Goal: Task Accomplishment & Management: Complete application form

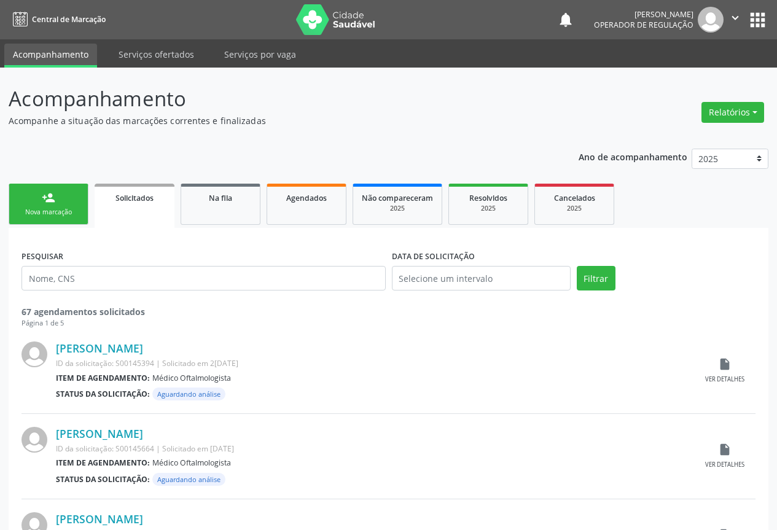
click at [55, 209] on div "Nova marcação" at bounding box center [48, 212] width 61 height 9
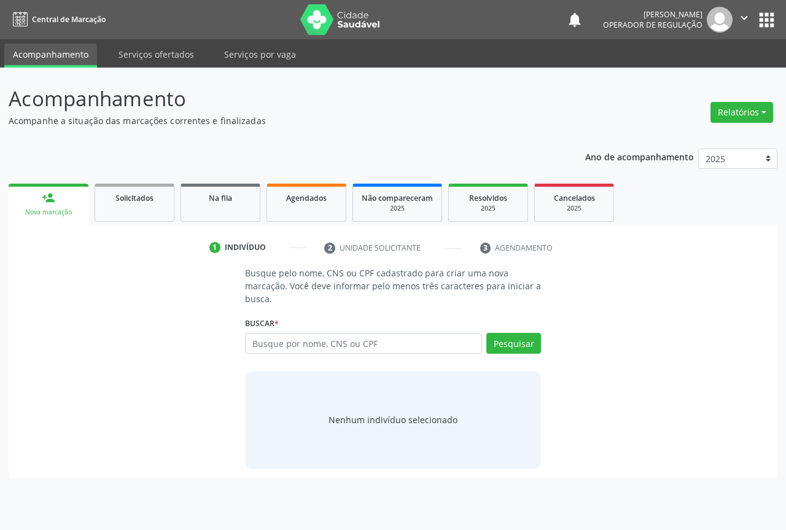
click at [55, 209] on div "Nova marcação" at bounding box center [48, 212] width 63 height 9
click at [333, 343] on input "text" at bounding box center [363, 343] width 237 height 21
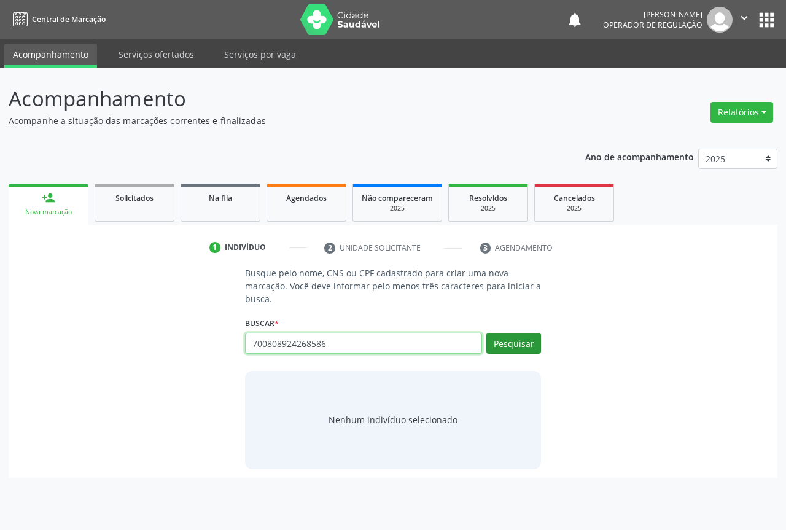
type input "700808924268586"
click at [516, 348] on button "Pesquisar" at bounding box center [513, 343] width 55 height 21
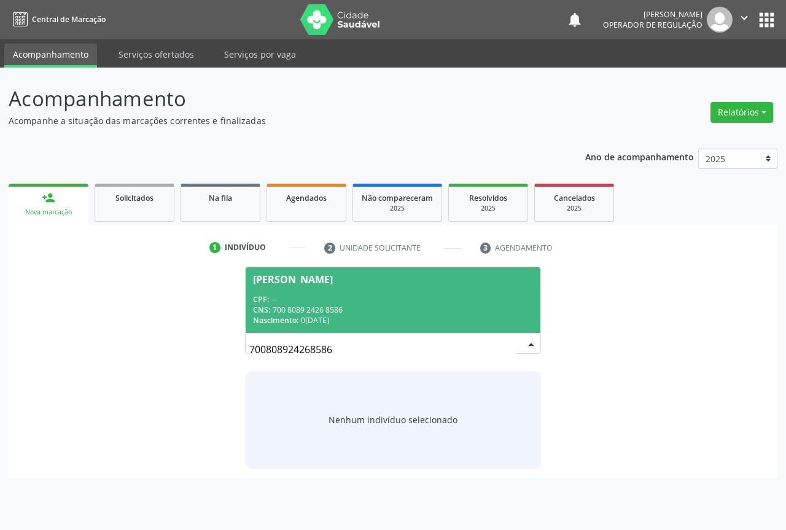
click at [263, 294] on div "CPF: --" at bounding box center [393, 299] width 280 height 10
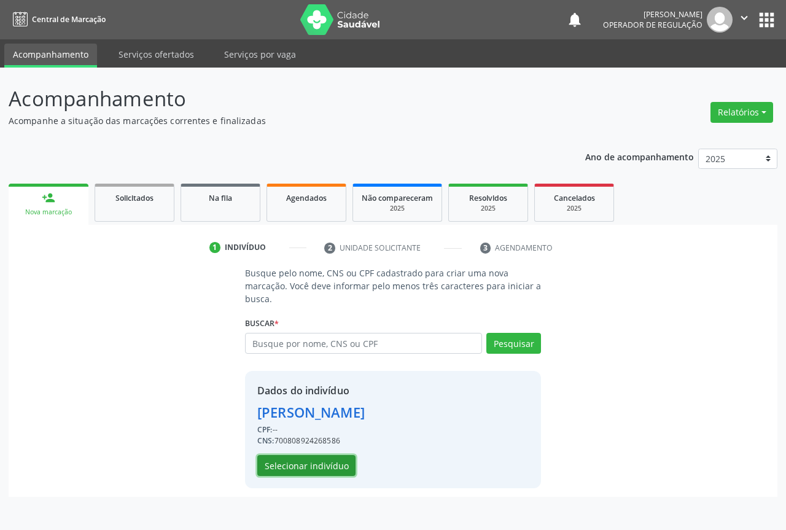
click at [303, 463] on button "Selecionar indivíduo" at bounding box center [306, 465] width 98 height 21
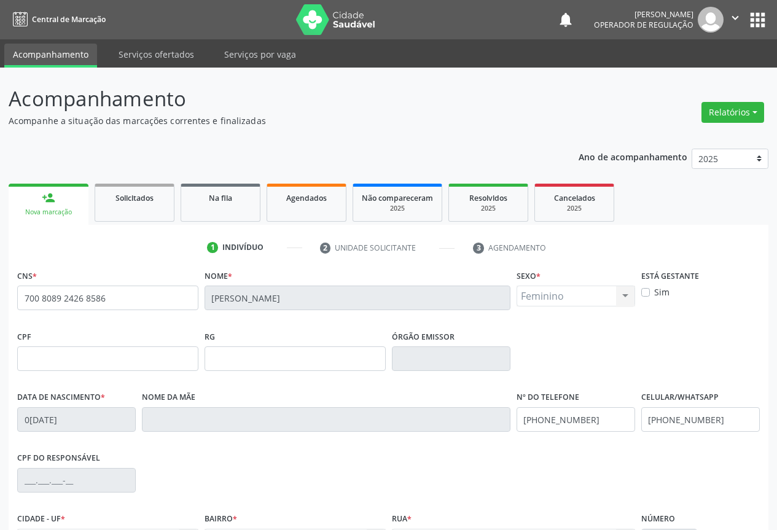
scroll to position [136, 0]
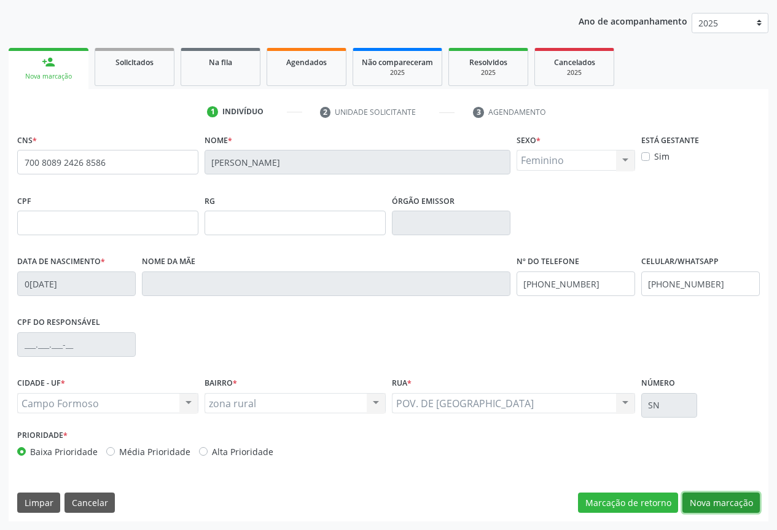
click at [713, 500] on button "Nova marcação" at bounding box center [720, 503] width 77 height 21
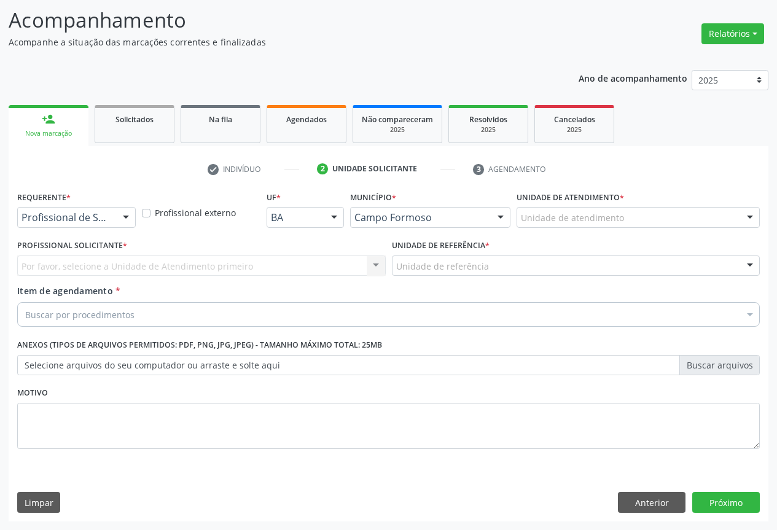
scroll to position [79, 0]
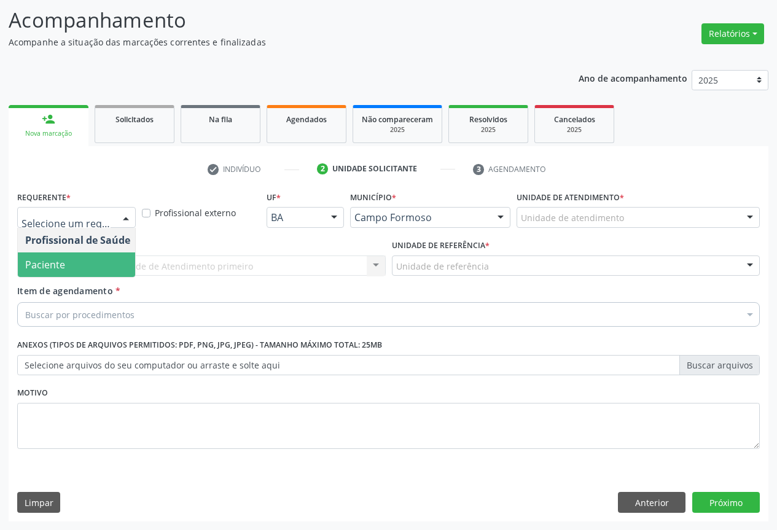
click at [42, 270] on span "Paciente" at bounding box center [45, 265] width 40 height 14
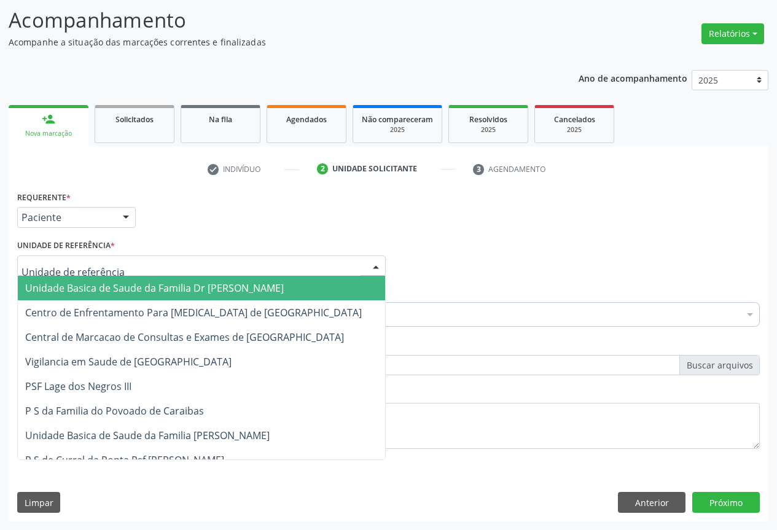
click at [370, 260] on div at bounding box center [376, 266] width 18 height 21
drag, startPoint x: 89, startPoint y: 290, endPoint x: 95, endPoint y: 295, distance: 7.9
click at [88, 289] on span "Unidade Basica de Saude da Familia Dr [PERSON_NAME]" at bounding box center [154, 288] width 259 height 14
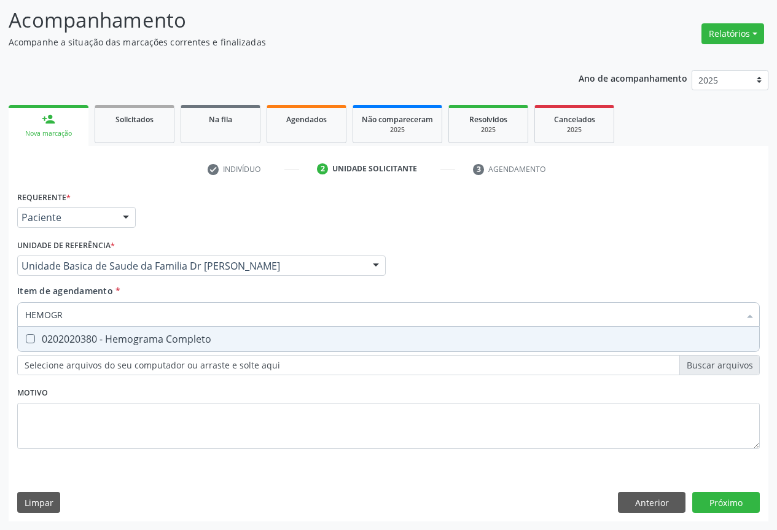
type input "HEMOGRA"
click at [109, 330] on span "0202020380 - Hemograma Completo" at bounding box center [388, 339] width 741 height 25
checkbox Completo "true"
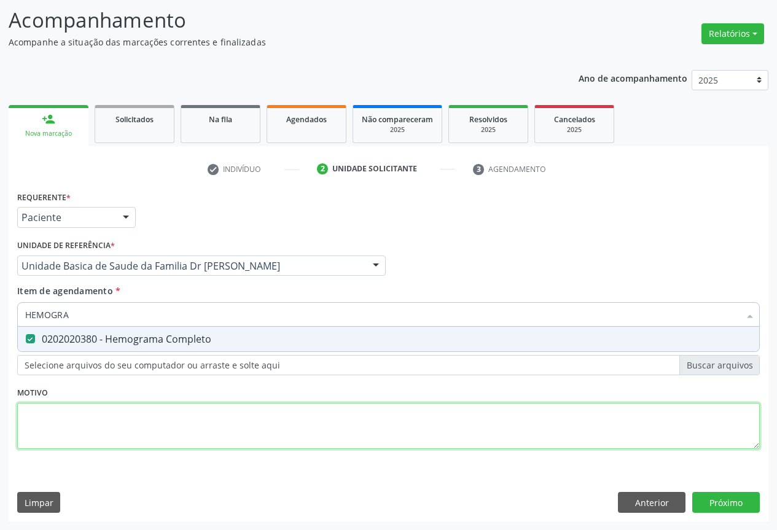
click at [77, 405] on div "Requerente * Paciente Profissional de Saúde Paciente Nenhum resultado encontrad…" at bounding box center [388, 327] width 742 height 278
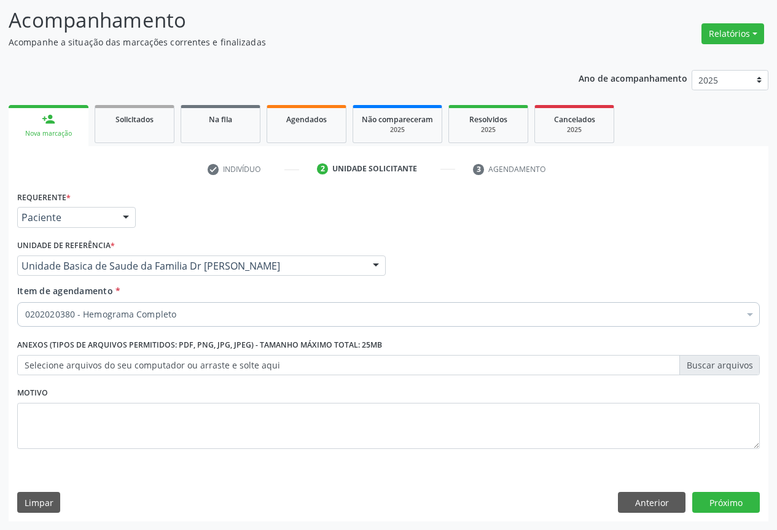
click at [79, 346] on label "Anexos (Tipos de arquivos permitidos: PDF, PNG, JPG, JPEG) - Tamanho máximo tot…" at bounding box center [199, 345] width 365 height 19
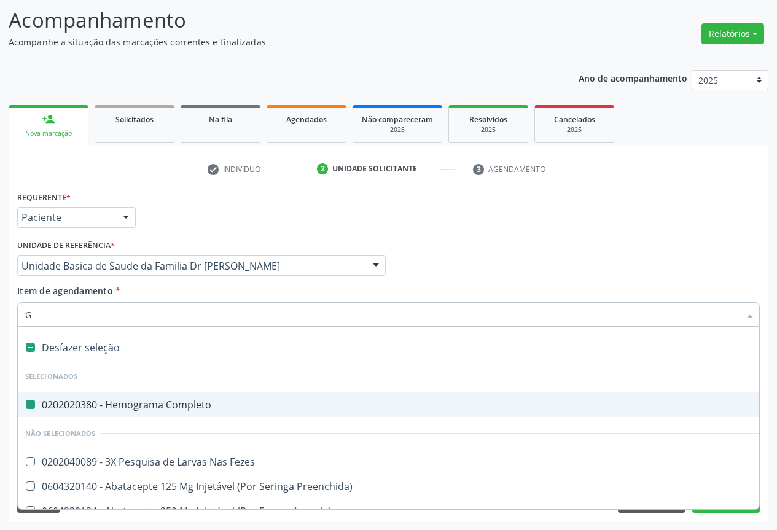
type input "GL"
checkbox Completo "false"
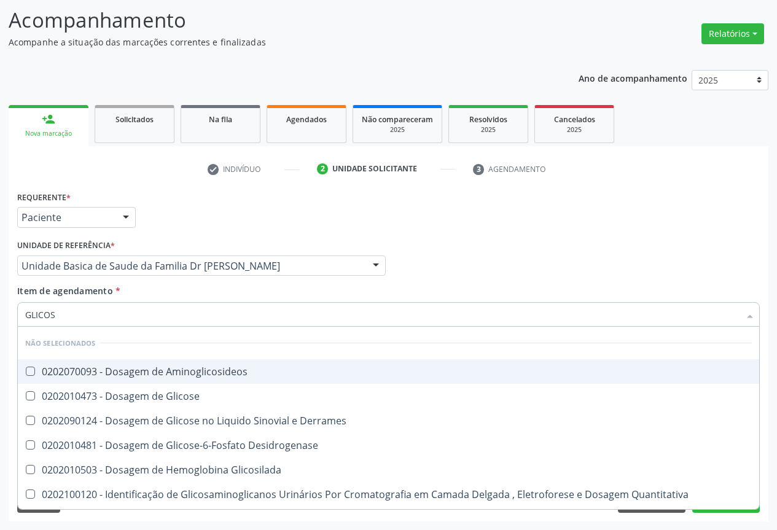
type input "GLICOSE"
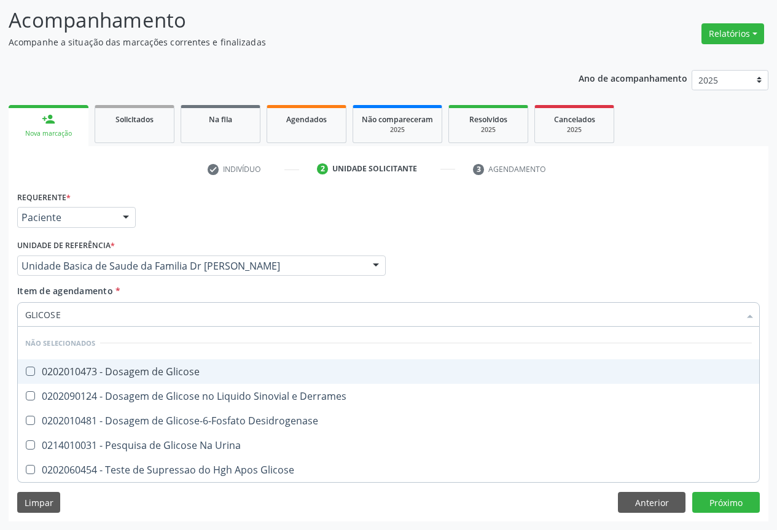
click at [131, 370] on div "0202010473 - Dosagem de Glicose" at bounding box center [388, 372] width 727 height 10
checkbox Glicose "true"
type input "GLICOSE"
click at [209, 297] on div "Item de agendamento * GLICOSE Desfazer seleção Não selecionados 0202010473 - Do…" at bounding box center [388, 303] width 742 height 39
checkbox Derrames "true"
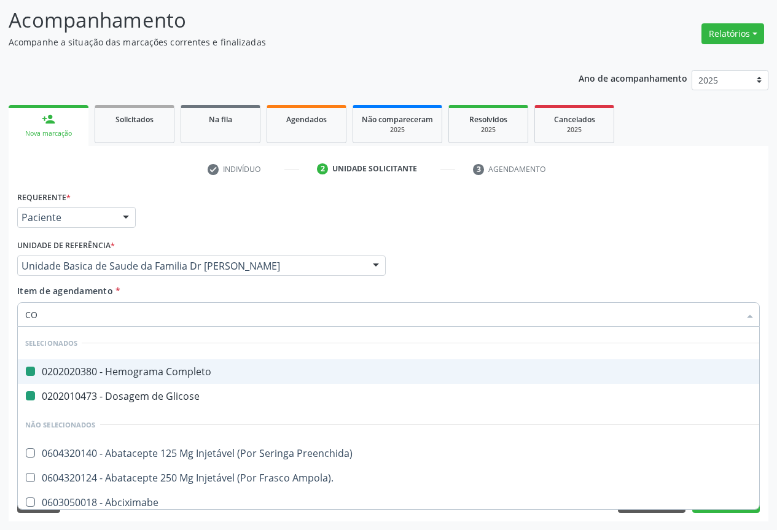
type input "COL"
checkbox Completo "false"
checkbox Glicose "false"
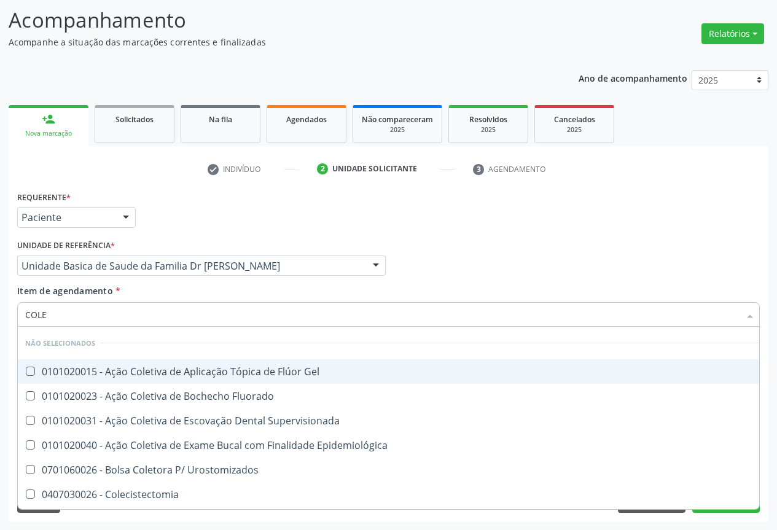
type input "COLES"
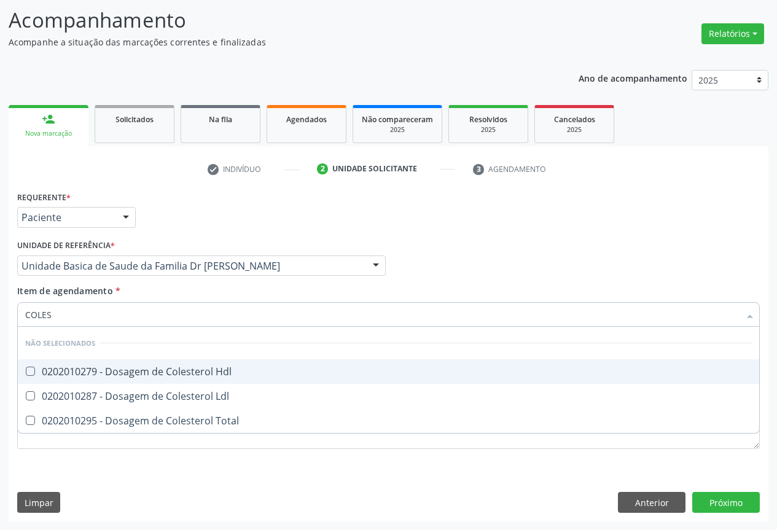
drag, startPoint x: 75, startPoint y: 365, endPoint x: 109, endPoint y: 388, distance: 41.1
click at [76, 367] on div "0202010279 - Dosagem de Colesterol Hdl" at bounding box center [388, 372] width 727 height 10
checkbox Hdl "true"
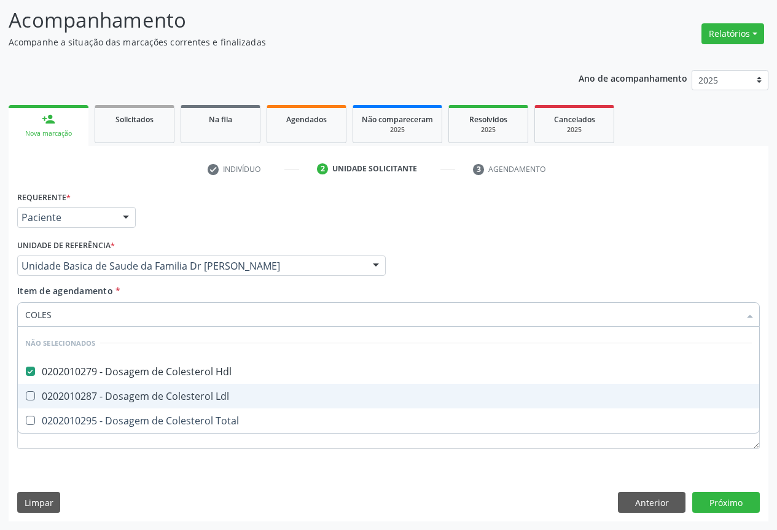
drag, startPoint x: 108, startPoint y: 390, endPoint x: 133, endPoint y: 395, distance: 25.2
click at [107, 391] on div "0202010287 - Dosagem de Colesterol Ldl" at bounding box center [388, 396] width 727 height 10
checkbox Ldl "true"
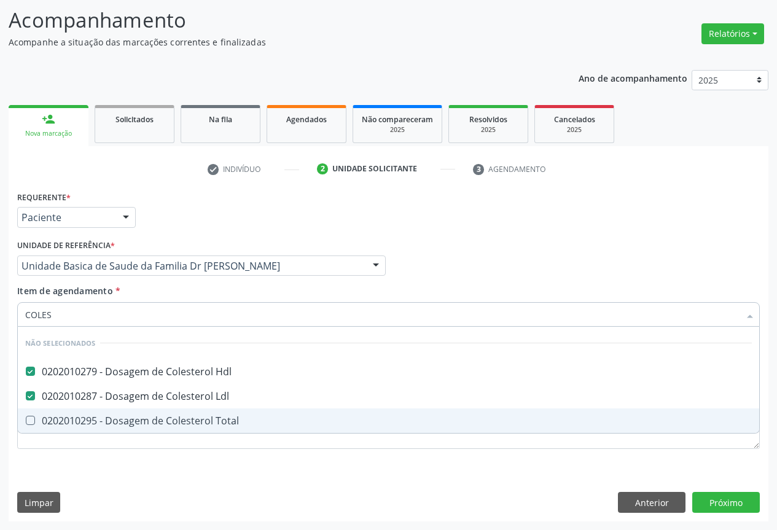
drag, startPoint x: 138, startPoint y: 420, endPoint x: 174, endPoint y: 362, distance: 68.2
click at [142, 416] on div "0202010295 - Dosagem de Colesterol Total" at bounding box center [388, 421] width 727 height 10
checkbox Total "true"
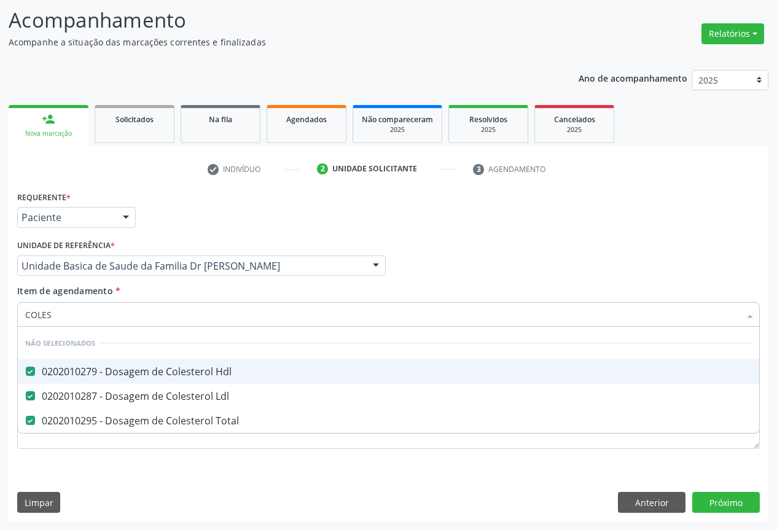
click at [97, 318] on input "COLES" at bounding box center [382, 314] width 714 height 25
type input "COLE"
checkbox Hdl "false"
checkbox Ldl "false"
checkbox Total "false"
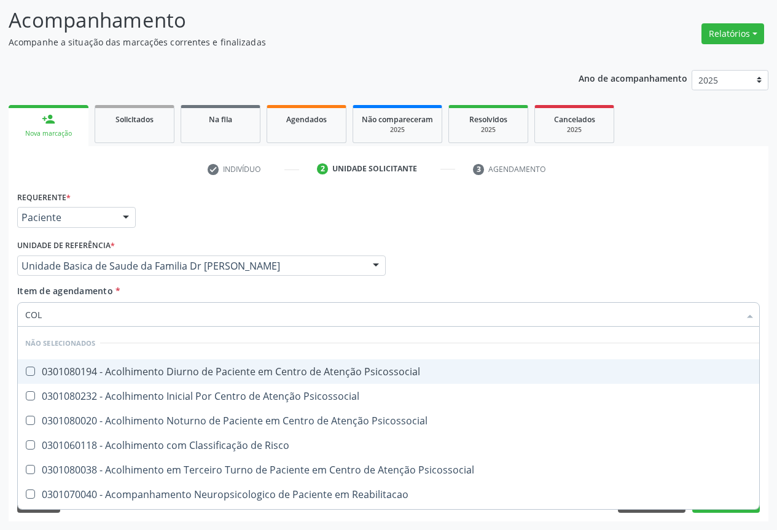
type input "CO"
checkbox Psicossocial "true"
checkbox Hdl "false"
checkbox Ldl "false"
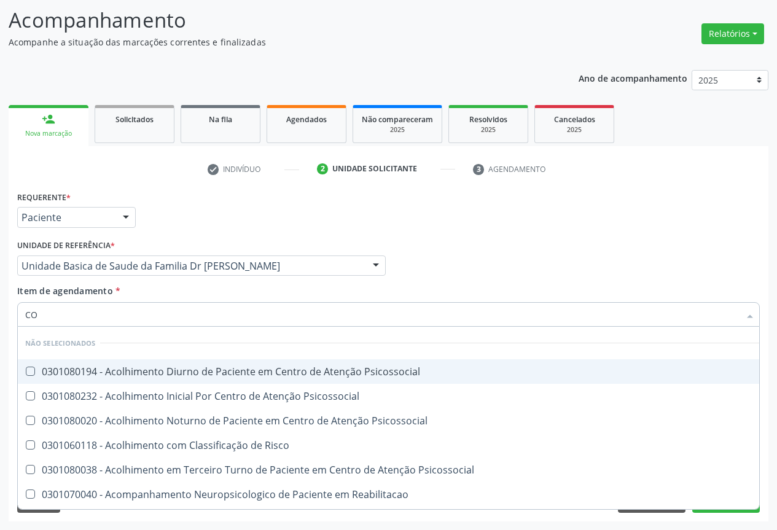
checkbox Total "false"
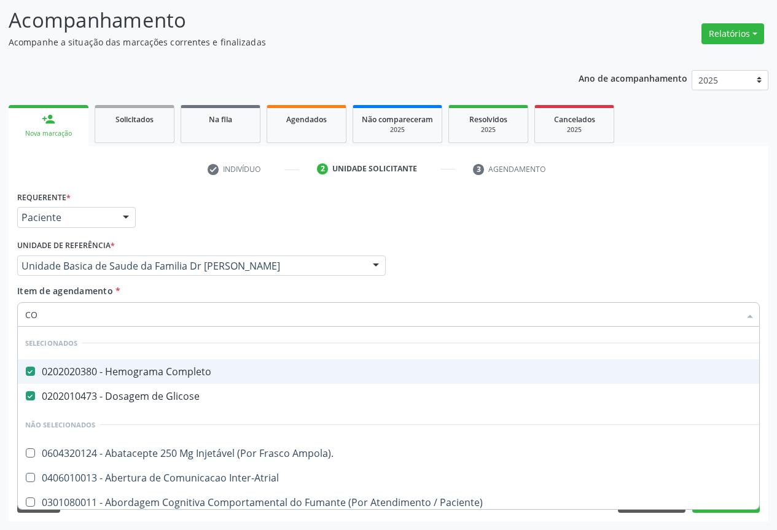
type input "C"
checkbox Hdl "false"
checkbox Ldl "false"
checkbox Total "false"
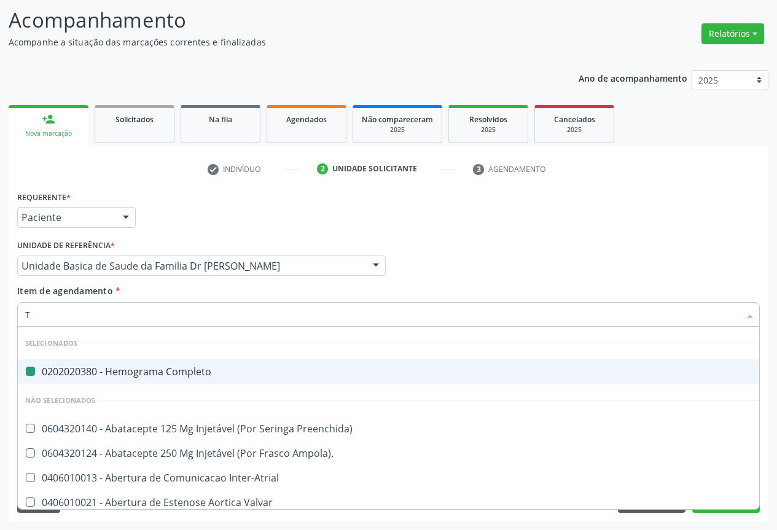
type input "TR"
checkbox Completo "false"
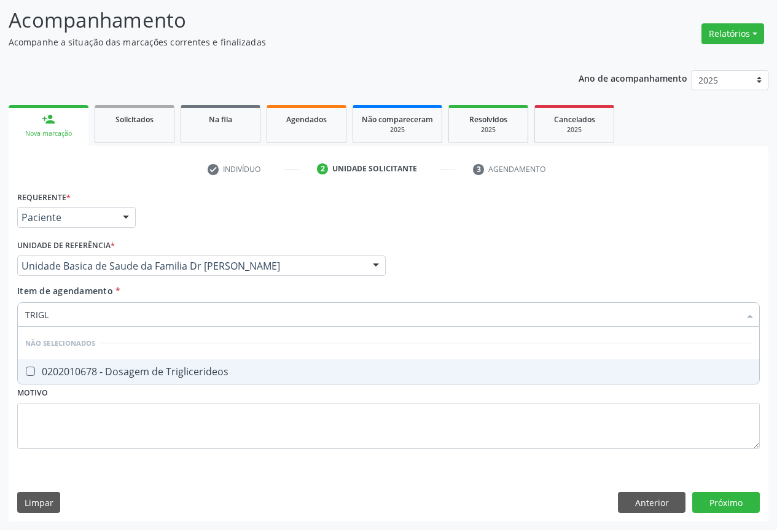
type input "TRIGLI"
click at [130, 372] on div "0202010678 - Dosagem de Triglicerideos" at bounding box center [388, 372] width 727 height 10
checkbox Triglicerideos "true"
click at [130, 317] on input "TRIGLI" at bounding box center [382, 314] width 714 height 25
click at [146, 312] on input "TRIGLI" at bounding box center [382, 314] width 714 height 25
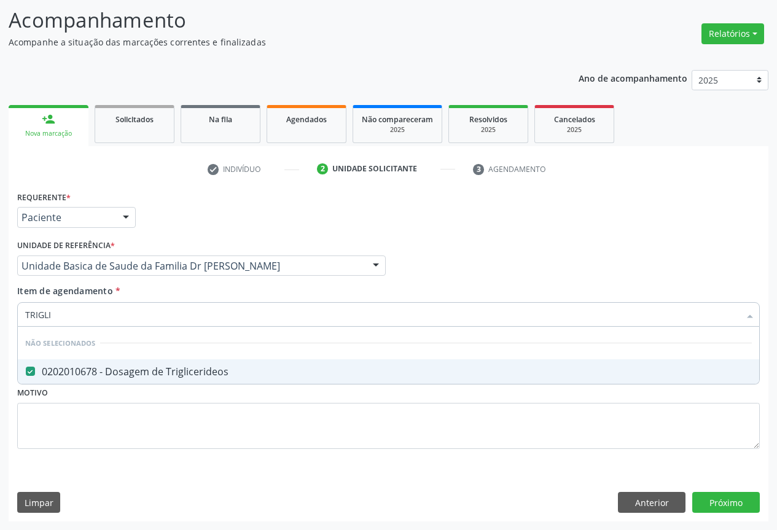
click at [159, 286] on div "Item de agendamento * TRIGLI Desfazer seleção Não selecionados 0202010678 - Dos…" at bounding box center [388, 303] width 742 height 39
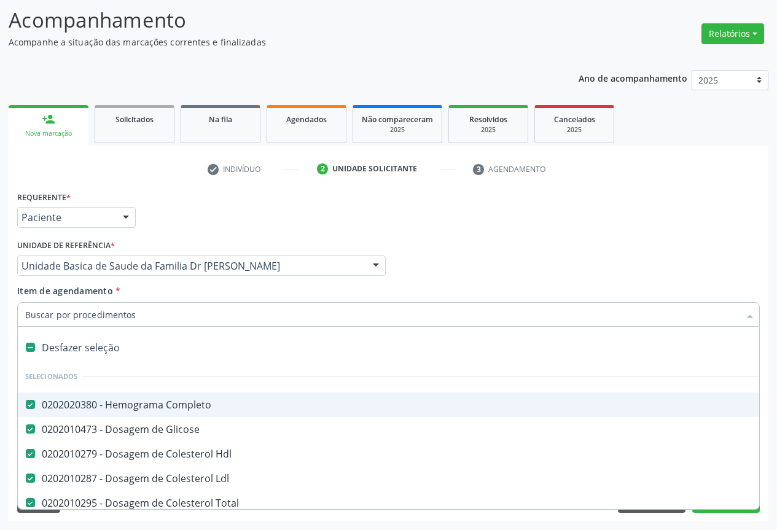
scroll to position [61, 0]
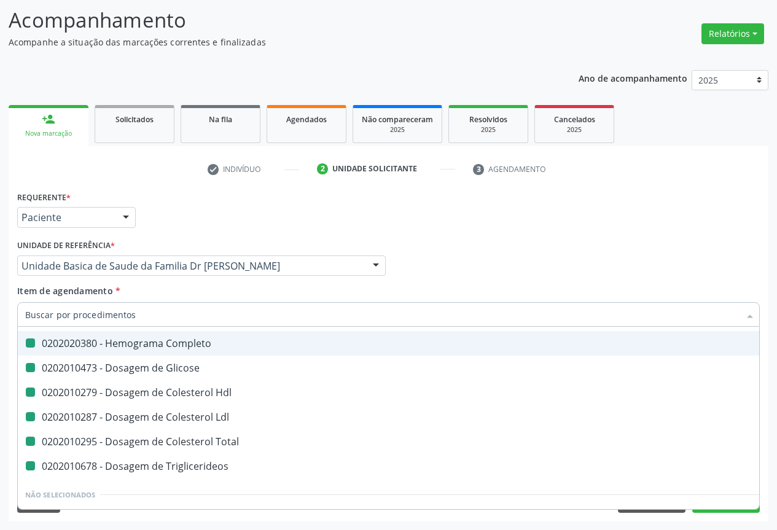
type input "U"
checkbox Completo "false"
checkbox Glicose "false"
checkbox Hdl "false"
checkbox Ldl "false"
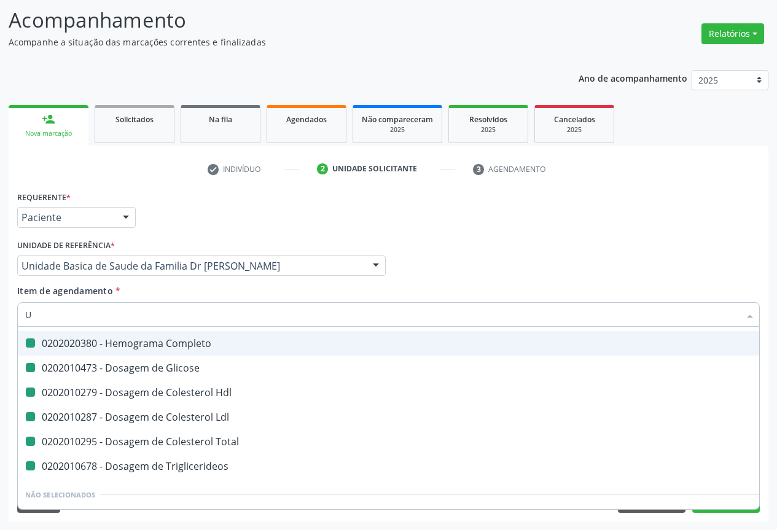
checkbox Total "false"
checkbox Triglicerideos "false"
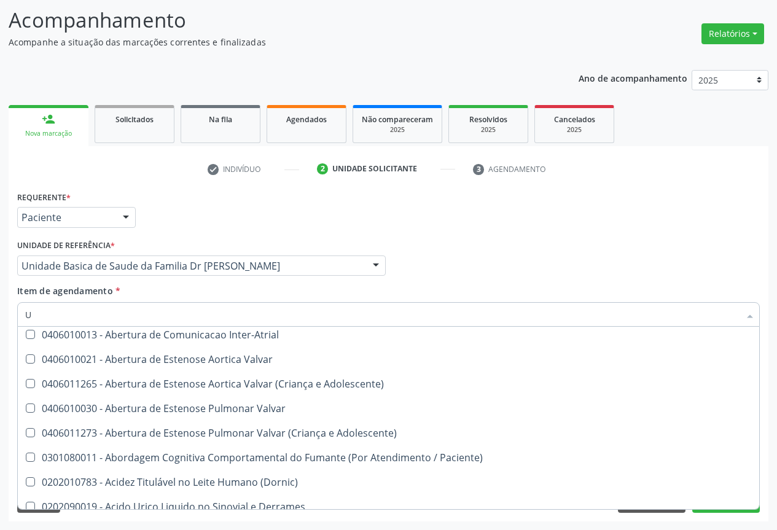
scroll to position [28, 0]
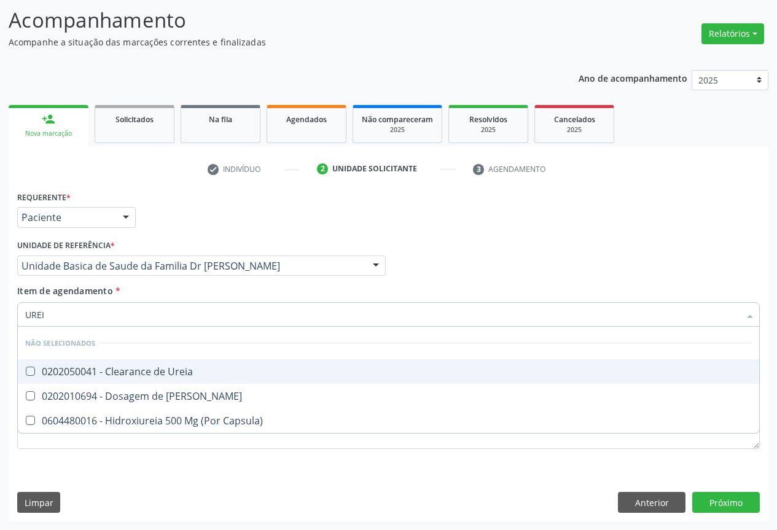
type input "UREIA"
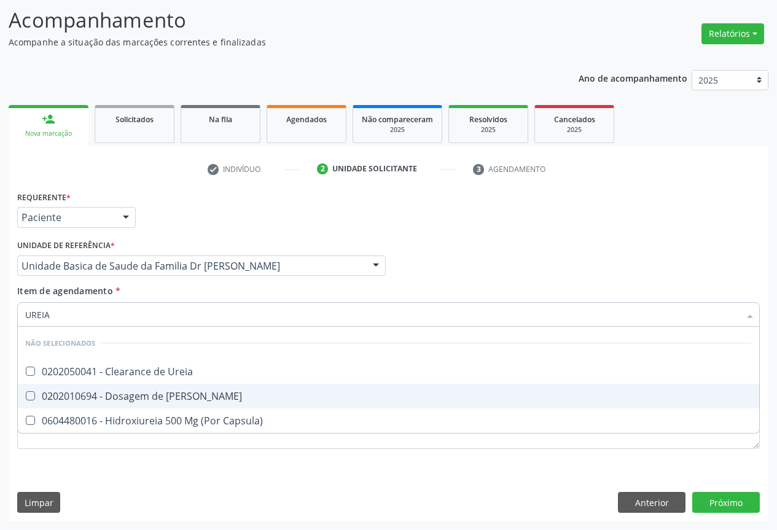
drag, startPoint x: 115, startPoint y: 396, endPoint x: 169, endPoint y: 365, distance: 62.7
click at [115, 396] on div "0202010694 - Dosagem de [PERSON_NAME]" at bounding box center [388, 396] width 727 height 10
checkbox Ureia "true"
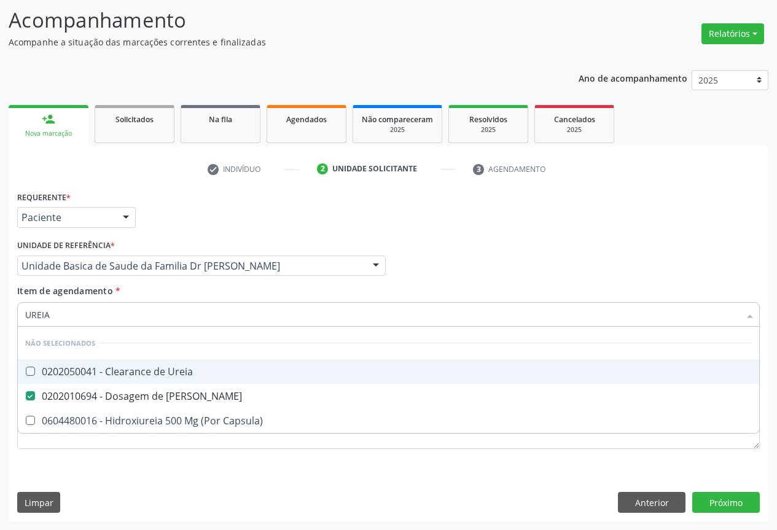
click at [141, 289] on div "Item de agendamento * UREIA Desfazer seleção Não selecionados 0202050041 - Clea…" at bounding box center [388, 303] width 742 height 39
checkbox Ureia "true"
checkbox Capsula\) "true"
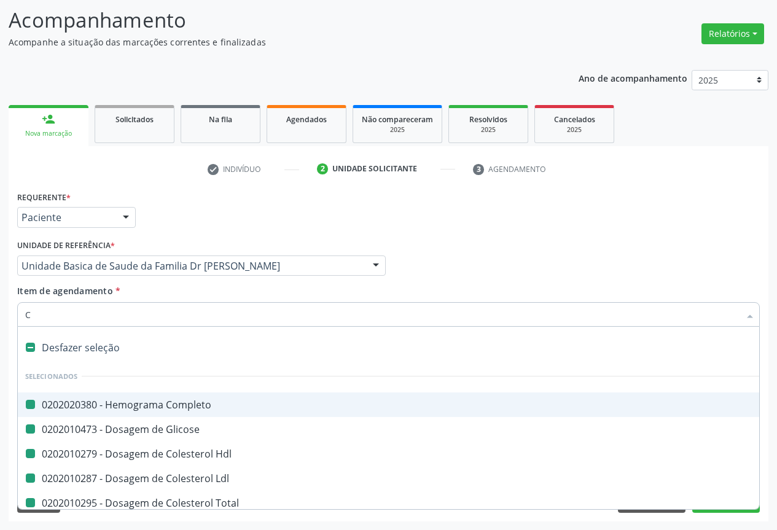
type input "CR"
checkbox Completo "false"
checkbox Glicose "false"
checkbox Hdl "false"
checkbox Ldl "false"
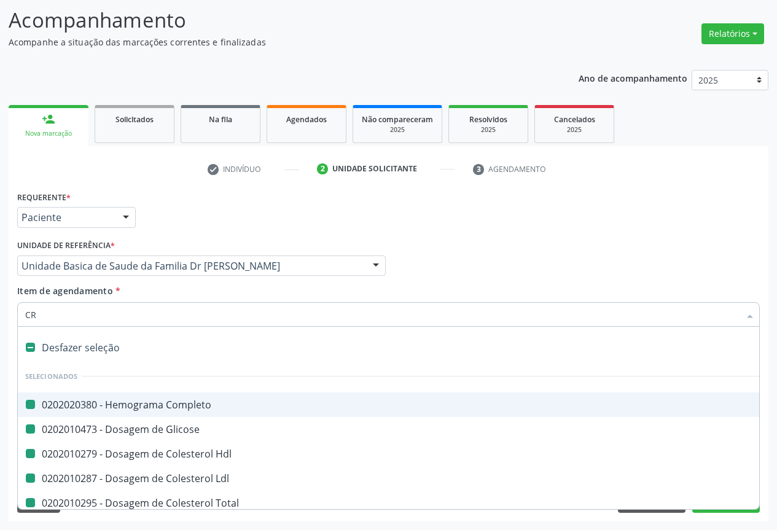
checkbox Total "false"
checkbox Triglicerideos "false"
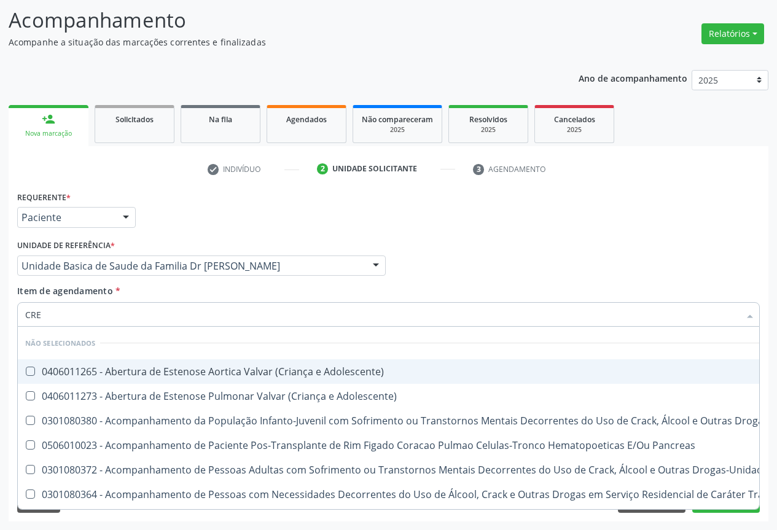
type input "CREA"
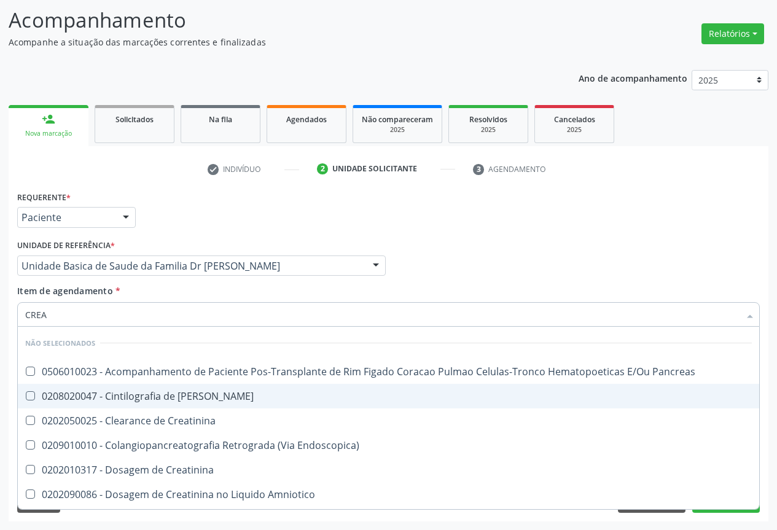
scroll to position [123, 0]
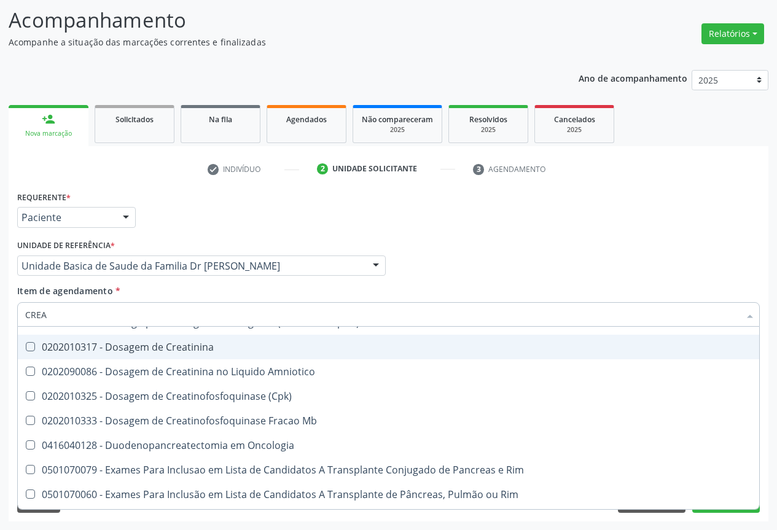
click at [123, 352] on div "0202010317 - Dosagem de Creatinina" at bounding box center [388, 347] width 727 height 10
checkbox Creatinina "true"
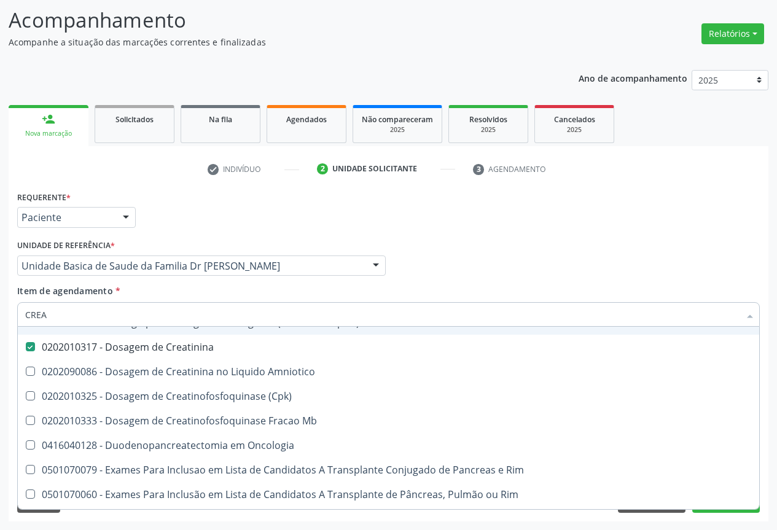
click at [150, 290] on div "Item de agendamento * CREA Desfazer seleção Não selecionados 0506010023 - Acomp…" at bounding box center [388, 303] width 742 height 39
checkbox Pancreas "true"
checkbox Creatinina "true"
checkbox Endoscopica\) "true"
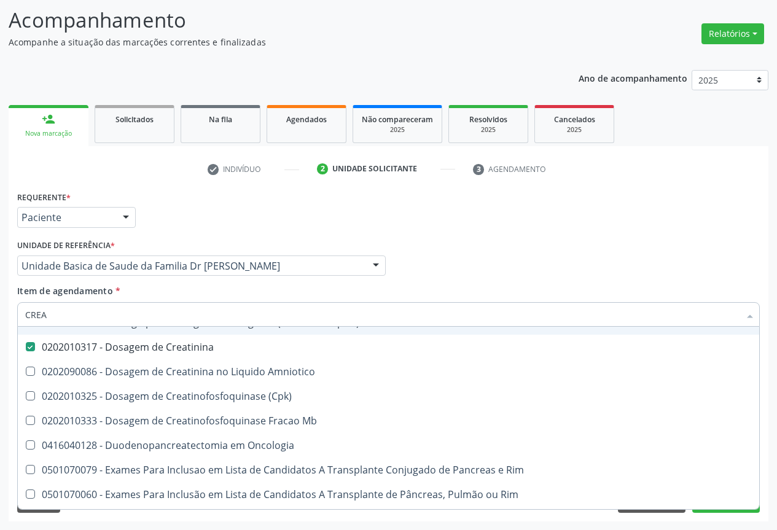
checkbox Amniotico "true"
checkbox \(Cpk\) "true"
checkbox Mb "true"
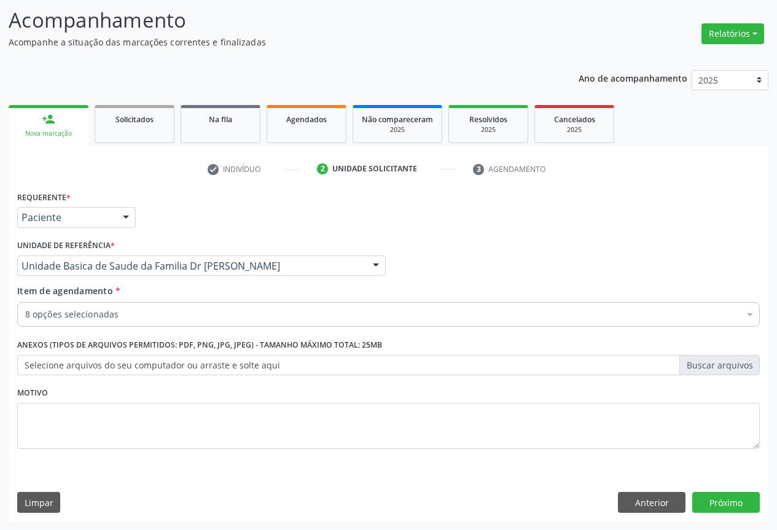
scroll to position [0, 0]
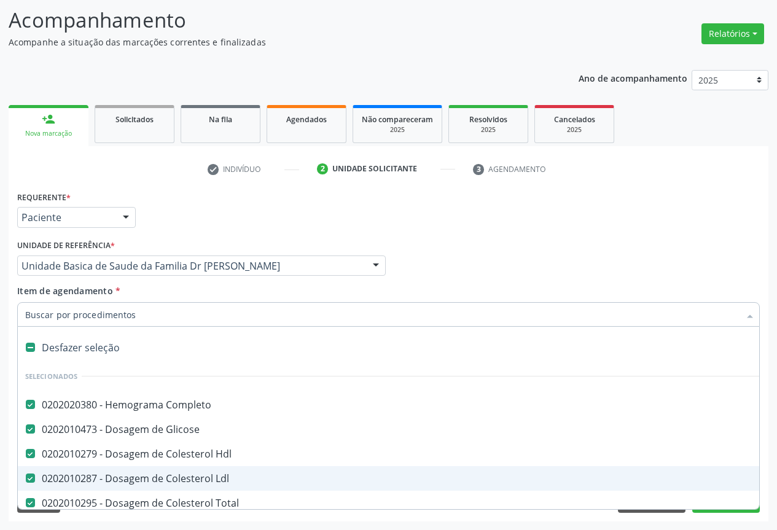
type input "T"
checkbox Creatinina "false"
type input "TG"
checkbox Completo "false"
checkbox Glicose "false"
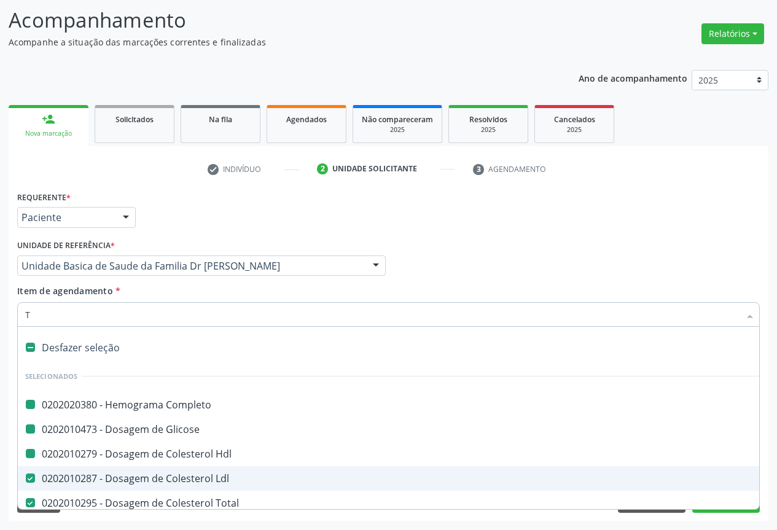
checkbox Hdl "false"
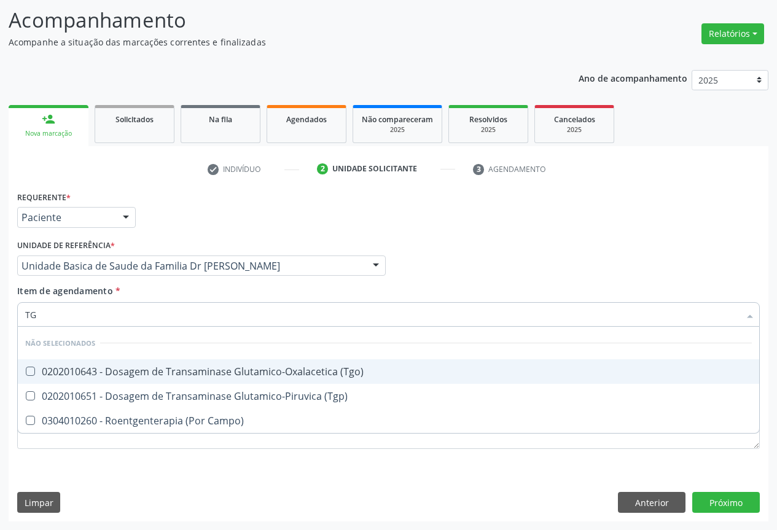
drag, startPoint x: 248, startPoint y: 367, endPoint x: 259, endPoint y: 390, distance: 25.6
click at [247, 367] on div "0202010643 - Dosagem de Transaminase Glutamico-Oxalacetica (Tgo)" at bounding box center [388, 372] width 727 height 10
checkbox \(Tgo\) "true"
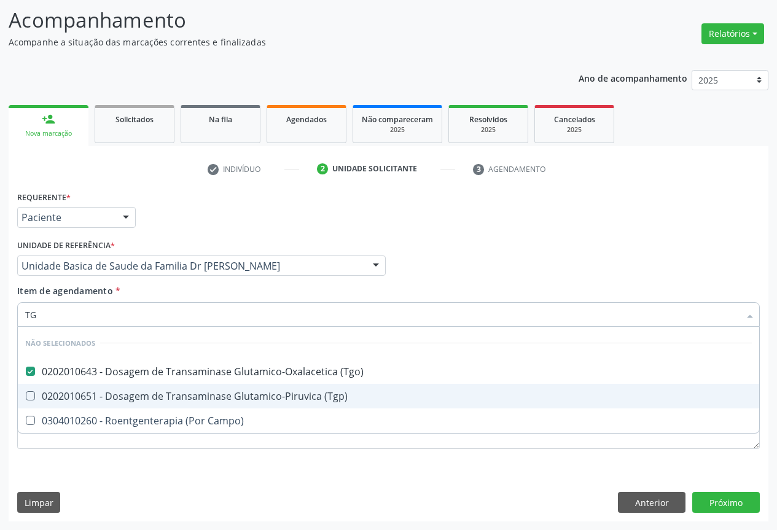
drag, startPoint x: 257, startPoint y: 392, endPoint x: 243, endPoint y: 354, distance: 40.3
click at [257, 391] on div "0202010651 - Dosagem de Transaminase Glutamico-Piruvica (Tgp)" at bounding box center [388, 396] width 727 height 10
checkbox \(Tgp\) "true"
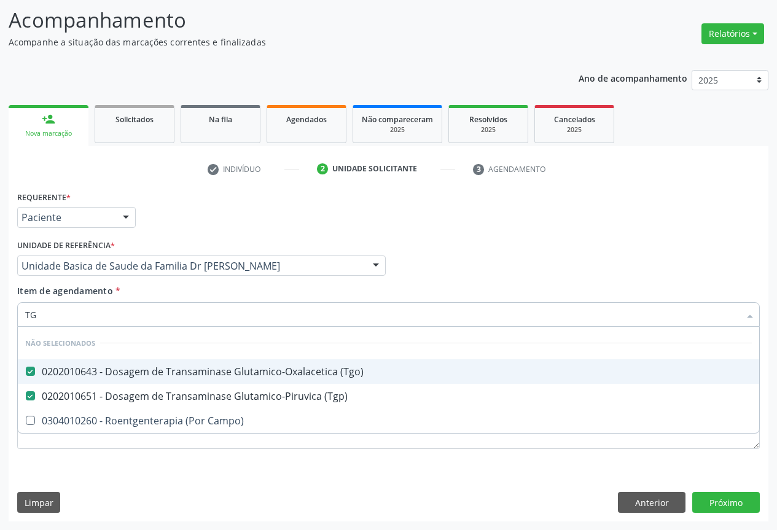
click at [205, 290] on div "Item de agendamento * TG Desfazer seleção Não selecionados 0202010643 - Dosagem…" at bounding box center [388, 303] width 742 height 39
checkbox Campo\) "true"
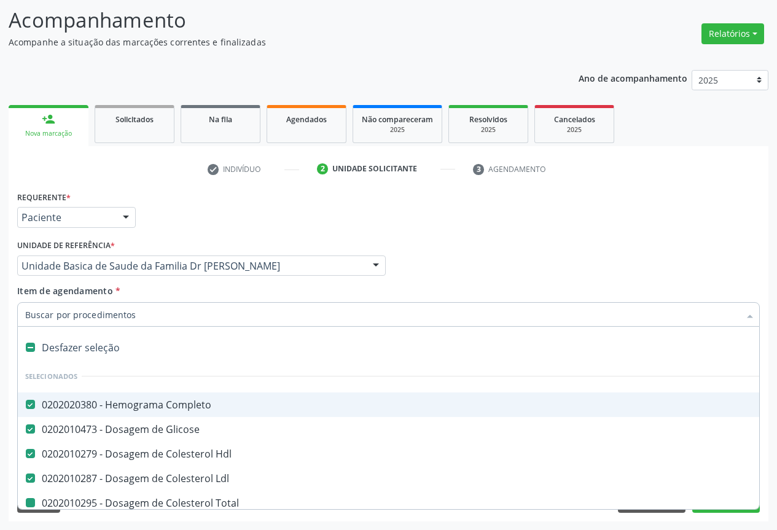
type input "U"
checkbox Total "false"
checkbox Triglicerideos "false"
checkbox Ureia "false"
checkbox Creatinina "false"
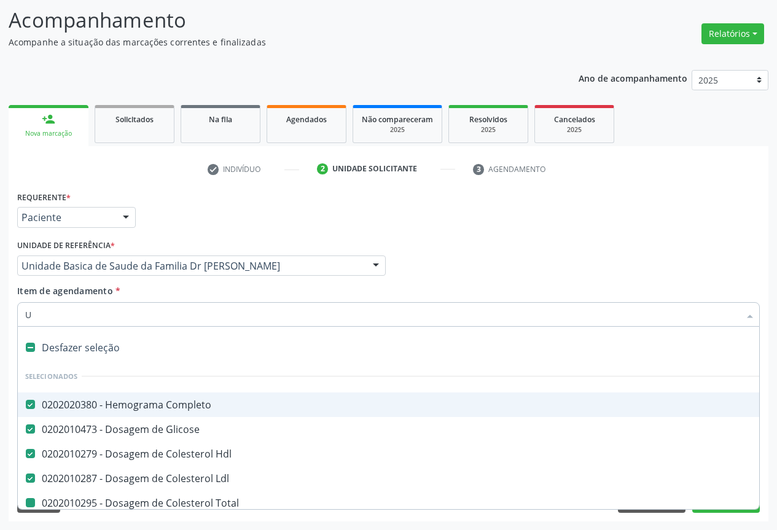
checkbox \(Tgo\) "false"
checkbox \(Tgp\) "false"
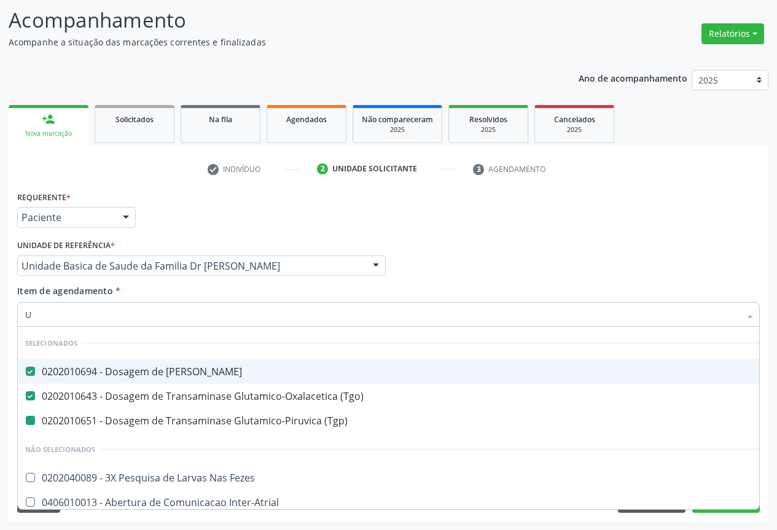
type input "UR"
checkbox \(Tgp\) "false"
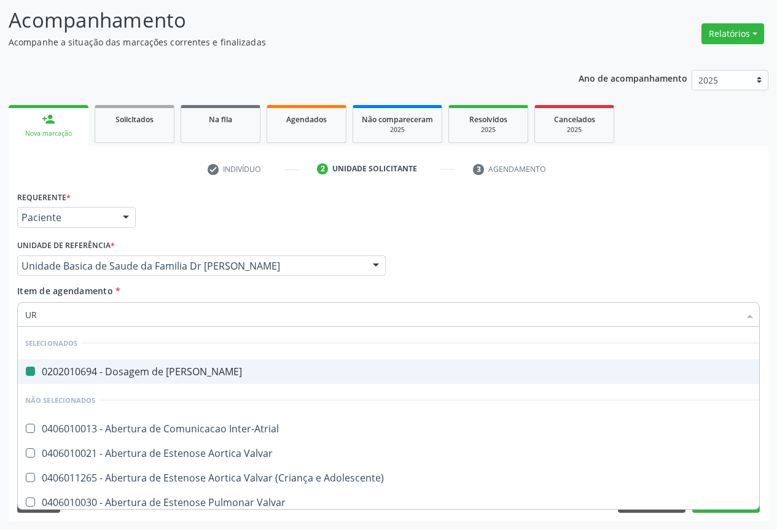
type input "URI"
checkbox Ureia "false"
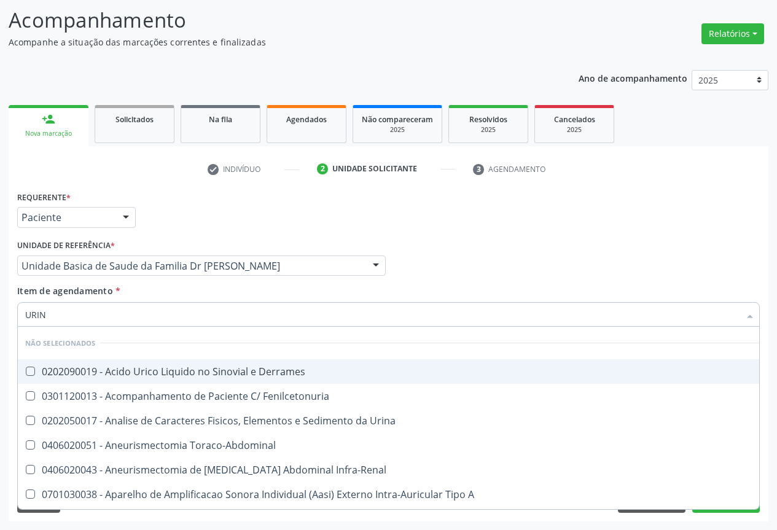
type input "URINA"
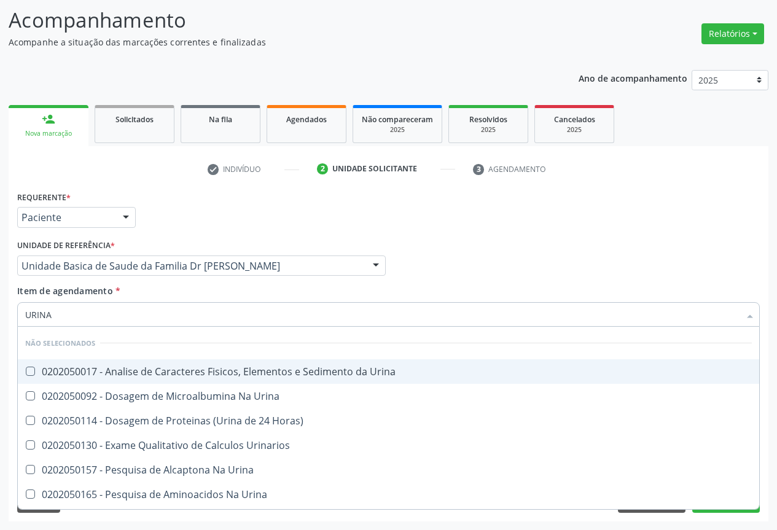
click at [152, 373] on div "0202050017 - Analise de Caracteres Fisicos, Elementos e Sedimento da Urina" at bounding box center [388, 372] width 727 height 10
checkbox Urina "true"
click at [174, 310] on input "URINA" at bounding box center [382, 314] width 714 height 25
click at [300, 287] on div "Item de agendamento * URINA Desfazer seleção Não selecionados 0202050017 - Anal…" at bounding box center [388, 303] width 742 height 39
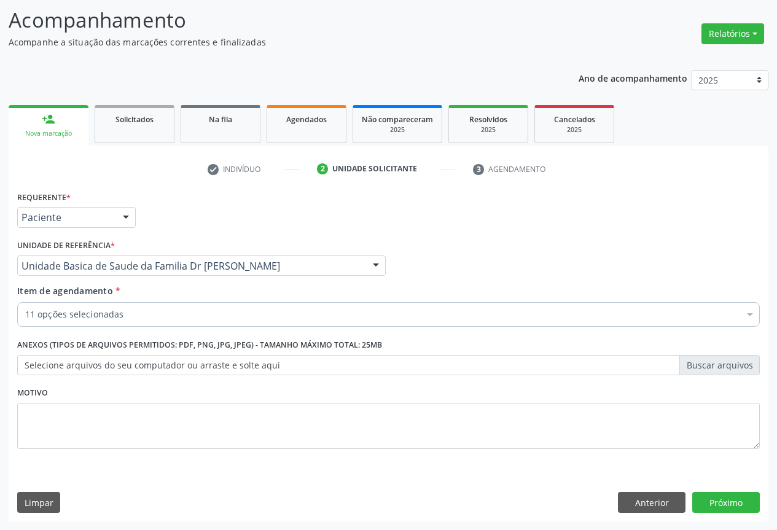
click at [706, 491] on div "Requerente * Paciente Profissional de Saúde Paciente Nenhum resultado encontrad…" at bounding box center [389, 354] width 760 height 333
click at [712, 499] on button "Próximo" at bounding box center [726, 502] width 68 height 21
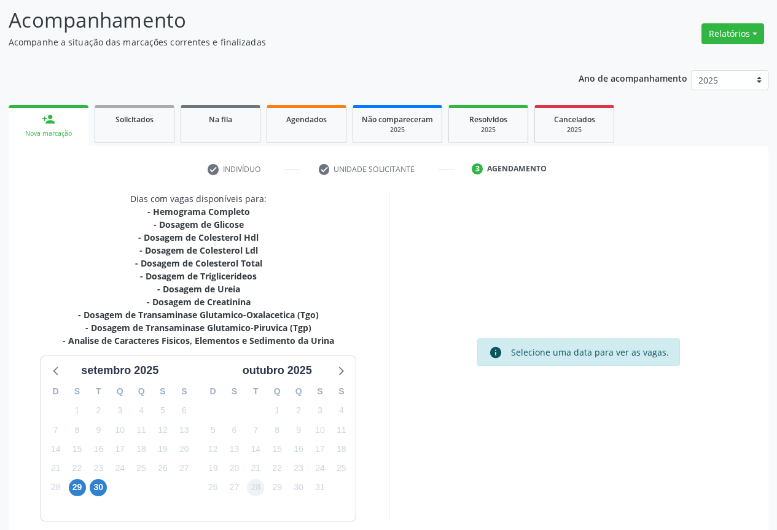
scroll to position [133, 0]
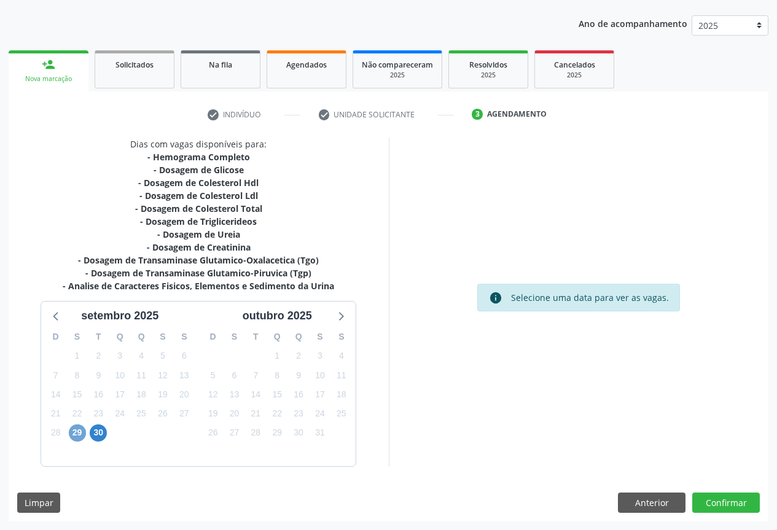
click at [77, 437] on span "29" at bounding box center [77, 432] width 17 height 17
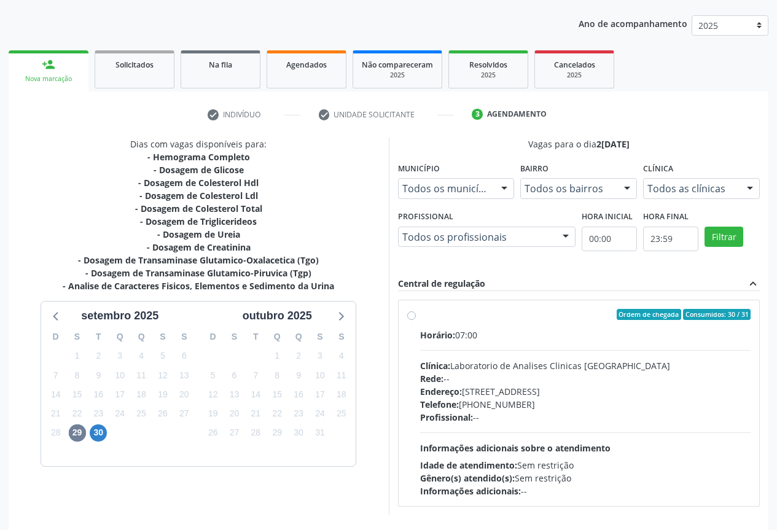
click at [426, 324] on label "Ordem de chegada Consumidos: 30 / 31 Horário: 07:00 Clínica: Laboratorio de Ana…" at bounding box center [585, 403] width 331 height 189
click at [416, 320] on input "Ordem de chegada Consumidos: 30 / 31 Horário: 07:00 Clínica: Laboratorio de Ana…" at bounding box center [411, 314] width 9 height 11
radio input "true"
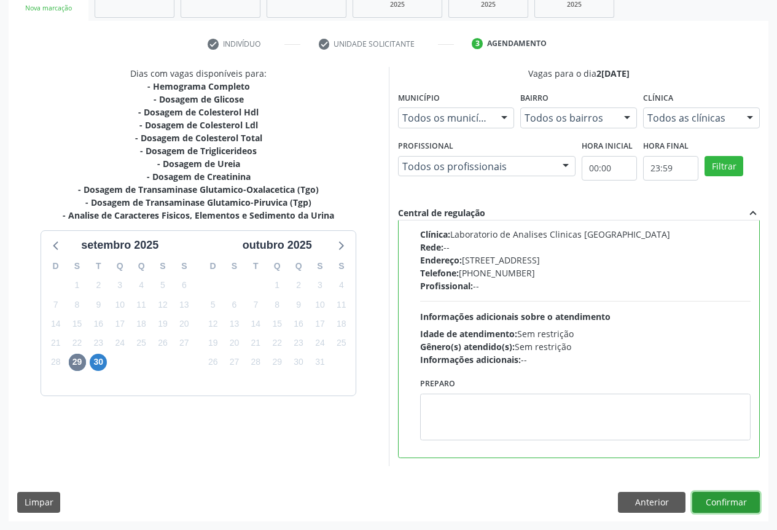
click at [722, 504] on button "Confirmar" at bounding box center [726, 502] width 68 height 21
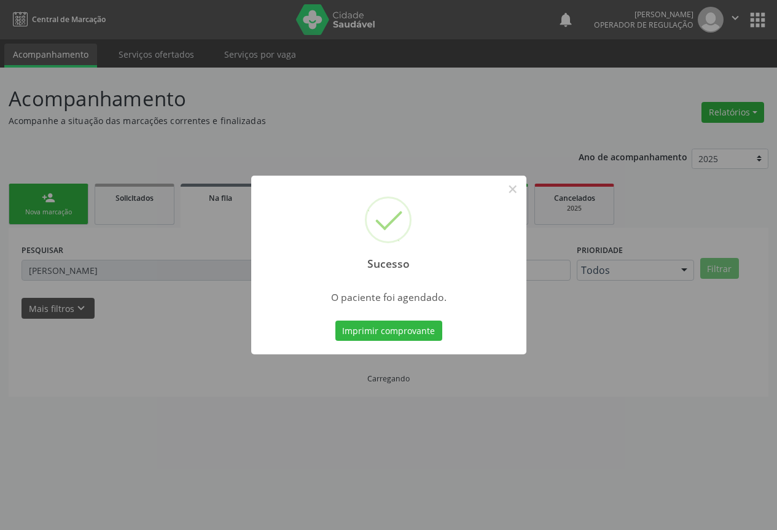
scroll to position [0, 0]
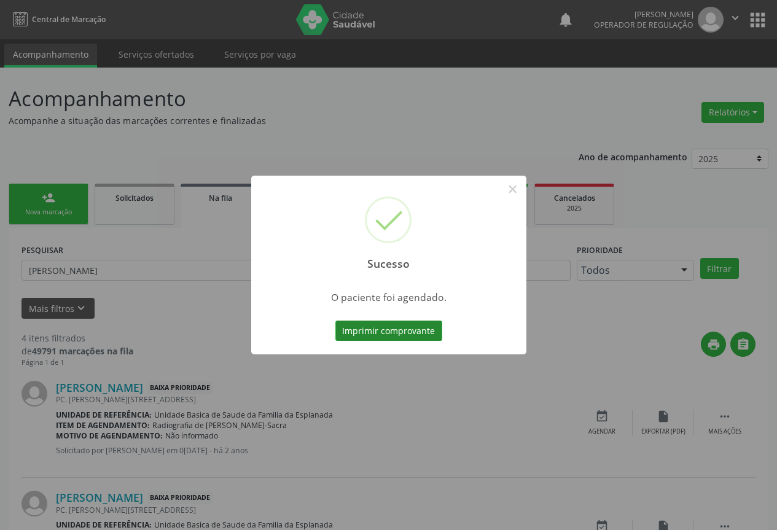
click at [389, 331] on button "Imprimir comprovante" at bounding box center [388, 331] width 107 height 21
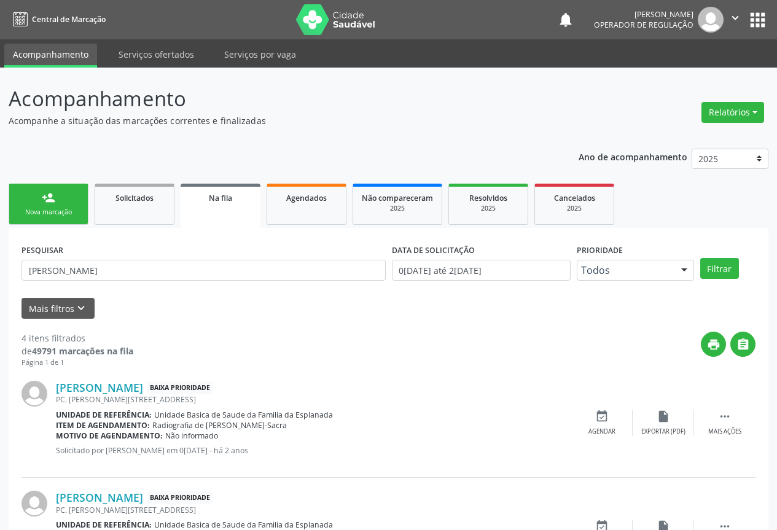
click at [48, 214] on div "Nova marcação" at bounding box center [48, 212] width 61 height 9
drag, startPoint x: 48, startPoint y: 214, endPoint x: 56, endPoint y: 211, distance: 8.8
click at [56, 211] on div "Nova marcação" at bounding box center [48, 212] width 61 height 9
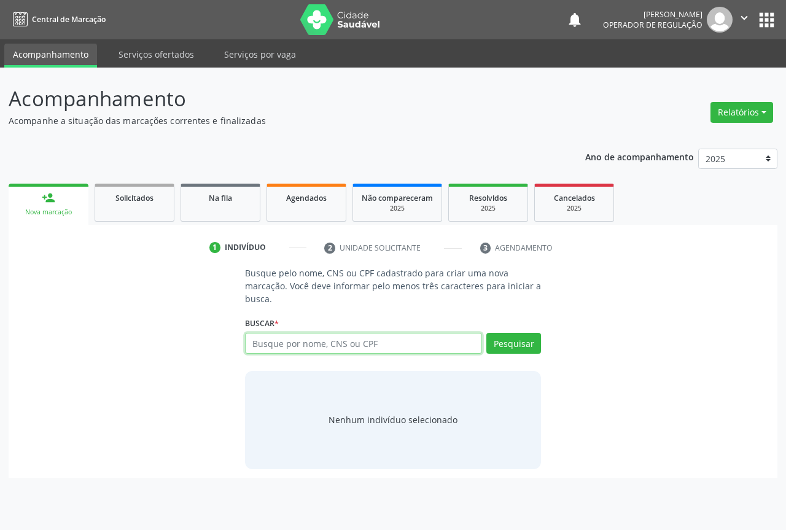
click at [303, 340] on input "text" at bounding box center [363, 343] width 237 height 21
type input "708106571561432"
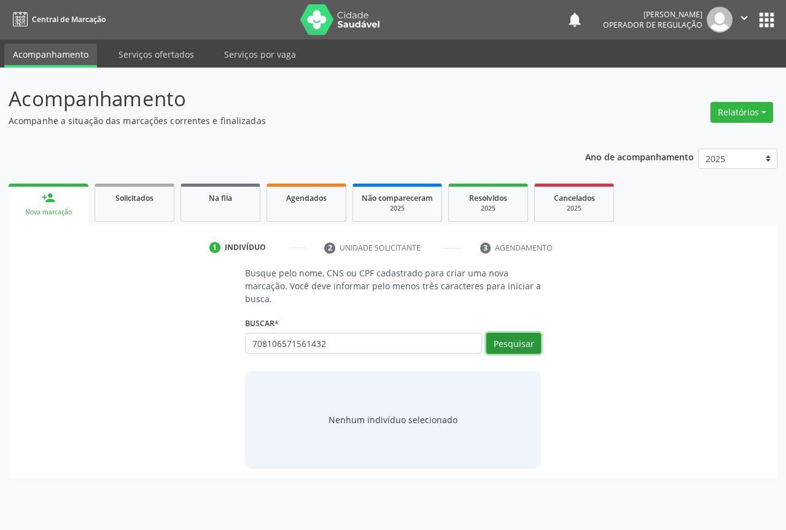
click at [513, 346] on button "Pesquisar" at bounding box center [513, 343] width 55 height 21
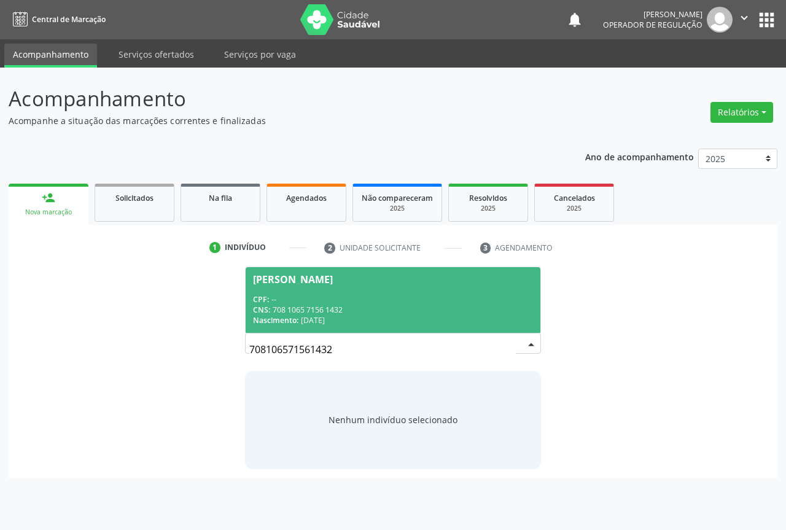
click at [302, 293] on span "[PERSON_NAME] CPF: -- CNS: 708 1065 7156 1432 Nascimento: 2[DATE]" at bounding box center [393, 300] width 295 height 66
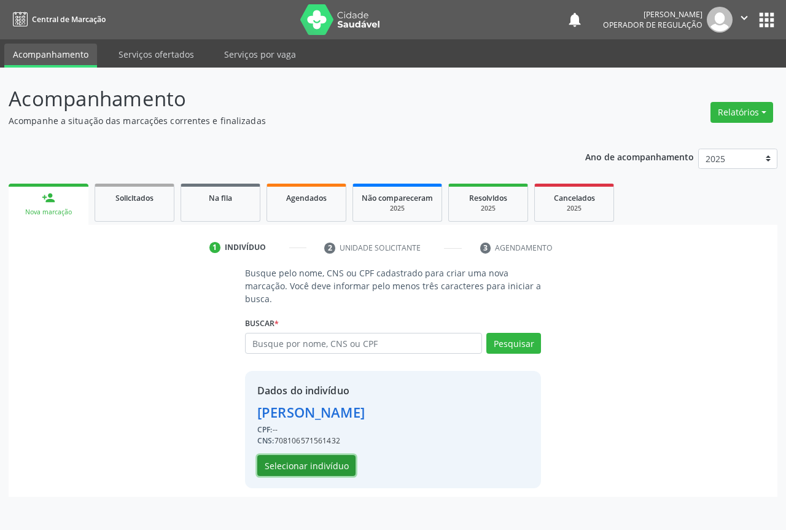
click at [310, 466] on button "Selecionar indivíduo" at bounding box center [306, 465] width 98 height 21
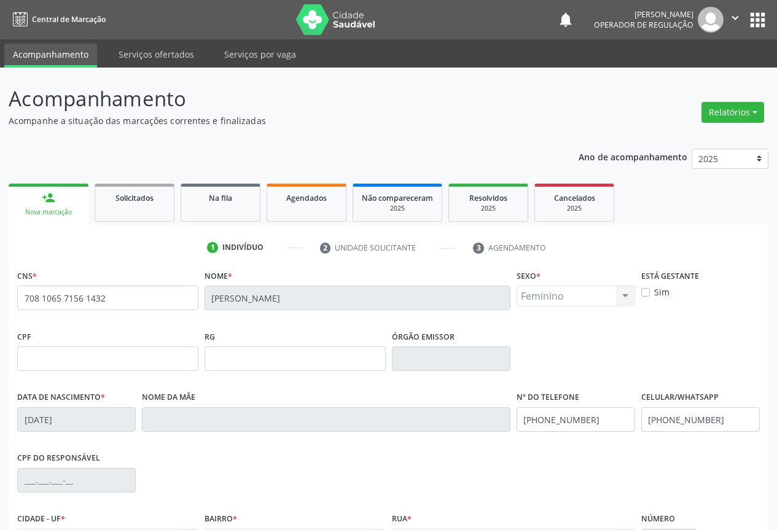
scroll to position [136, 0]
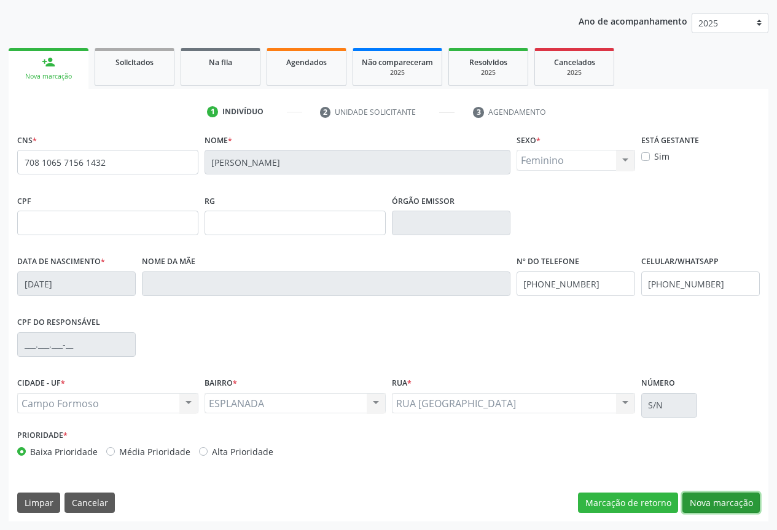
click at [734, 493] on button "Nova marcação" at bounding box center [720, 503] width 77 height 21
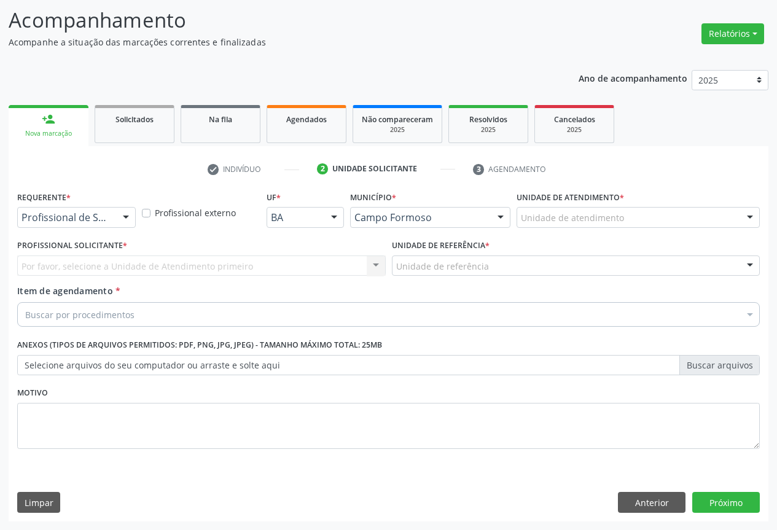
scroll to position [79, 0]
drag, startPoint x: 85, startPoint y: 218, endPoint x: 117, endPoint y: 255, distance: 48.8
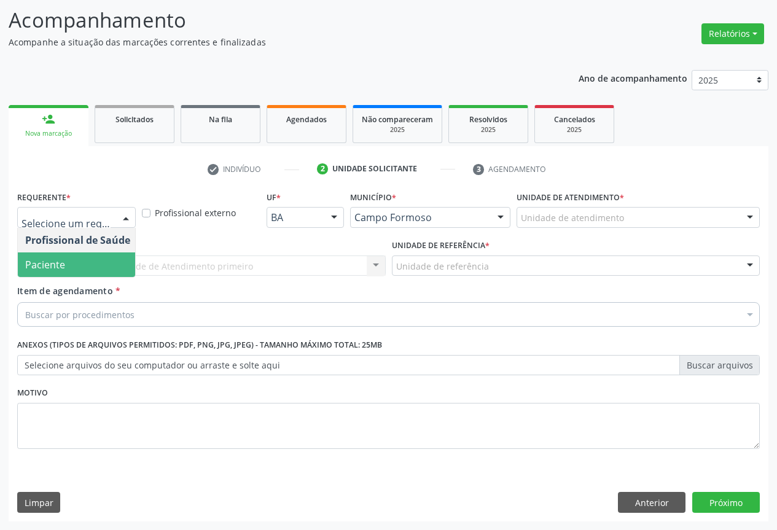
drag, startPoint x: 79, startPoint y: 264, endPoint x: 169, endPoint y: 273, distance: 90.1
click at [85, 264] on span "Paciente" at bounding box center [78, 264] width 120 height 25
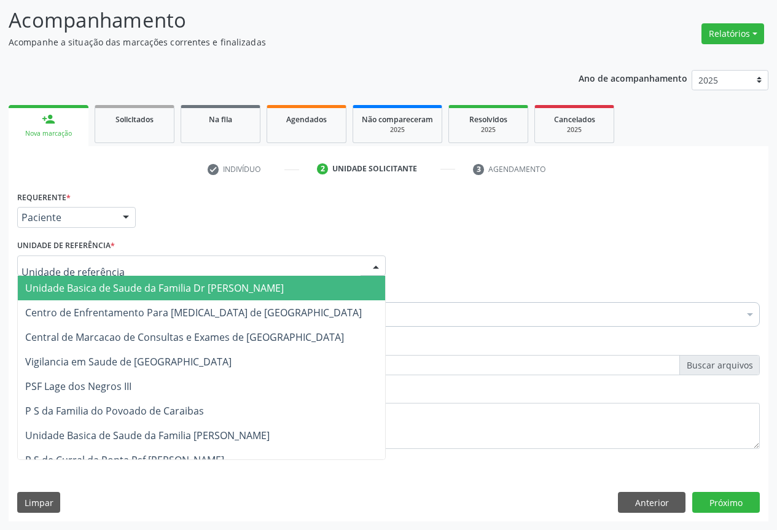
drag, startPoint x: 167, startPoint y: 267, endPoint x: 146, endPoint y: 284, distance: 27.9
click at [165, 266] on div at bounding box center [201, 265] width 368 height 21
click at [133, 287] on span "Unidade Basica de Saude da Familia Dr [PERSON_NAME]" at bounding box center [154, 288] width 259 height 14
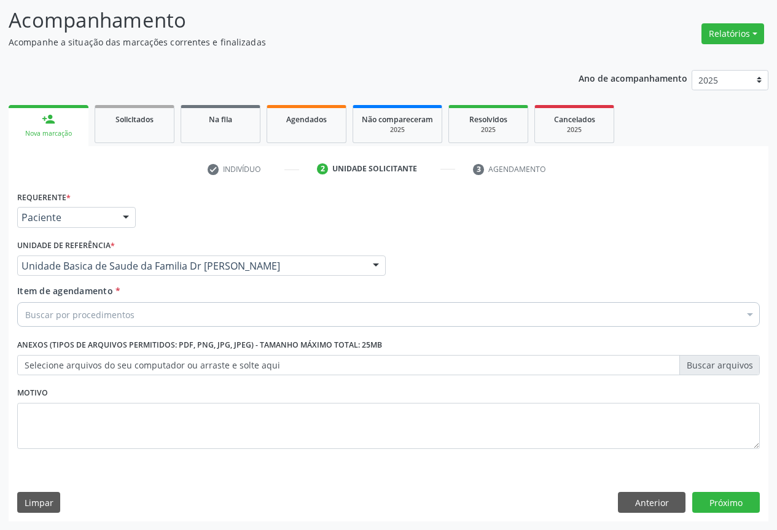
click at [155, 316] on div "Buscar por procedimentos" at bounding box center [388, 314] width 742 height 25
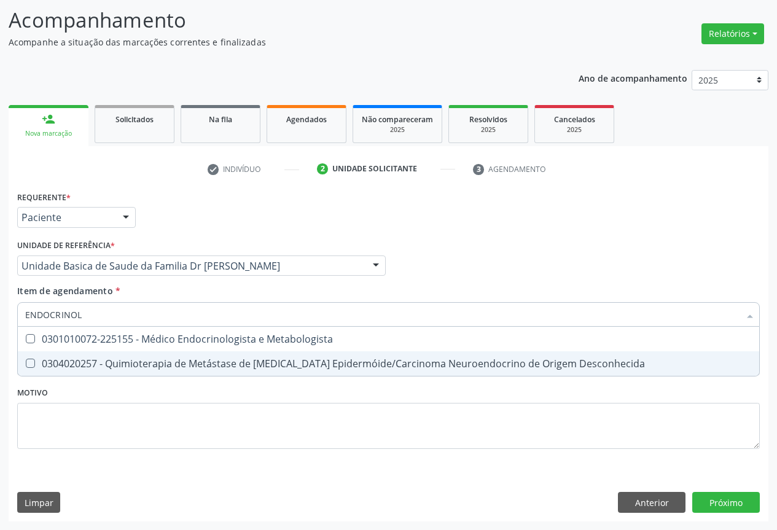
type input "ENDOCRINOLO"
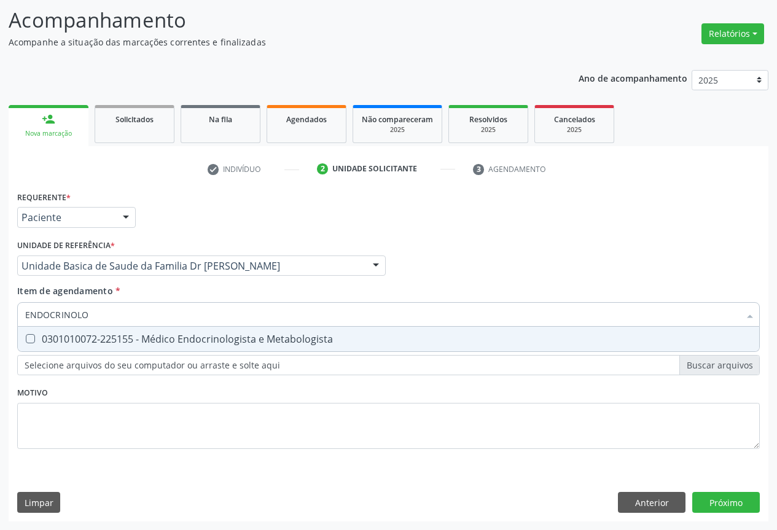
click at [175, 330] on span "0301010072-225155 - Médico Endocrinologista e Metabologista" at bounding box center [388, 339] width 741 height 25
checkbox Metabologista "true"
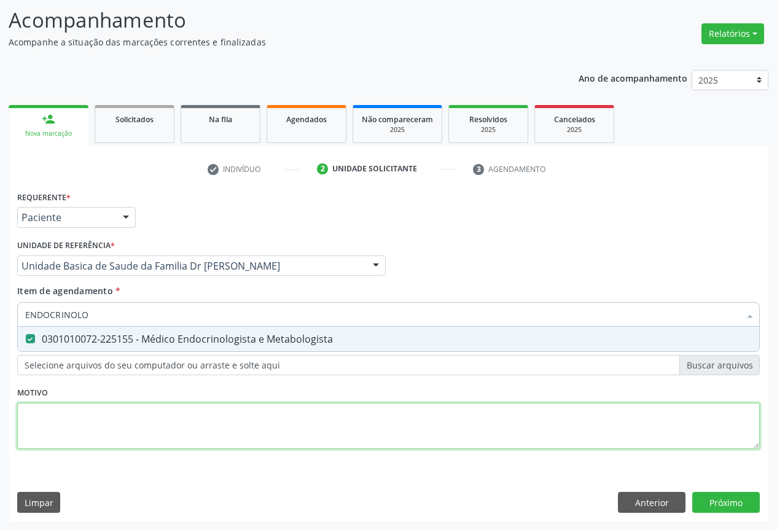
click at [204, 427] on div "Requerente * Paciente Profissional de Saúde Paciente Nenhum resultado encontrad…" at bounding box center [388, 327] width 742 height 278
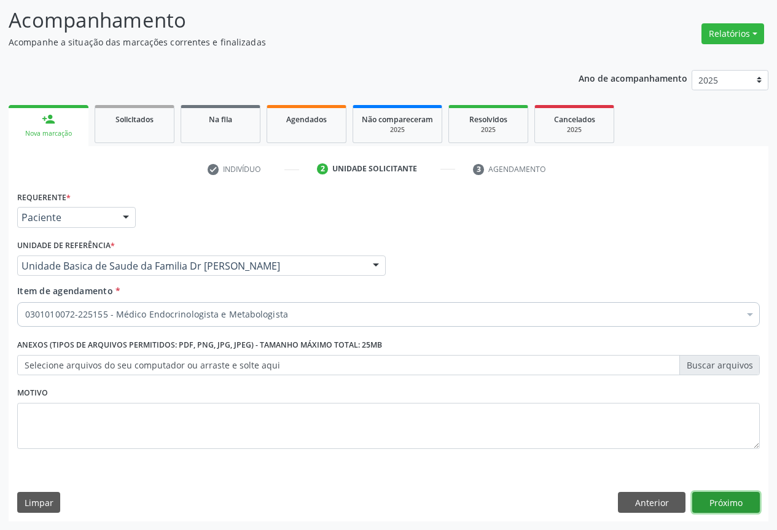
click at [726, 499] on button "Próximo" at bounding box center [726, 502] width 68 height 21
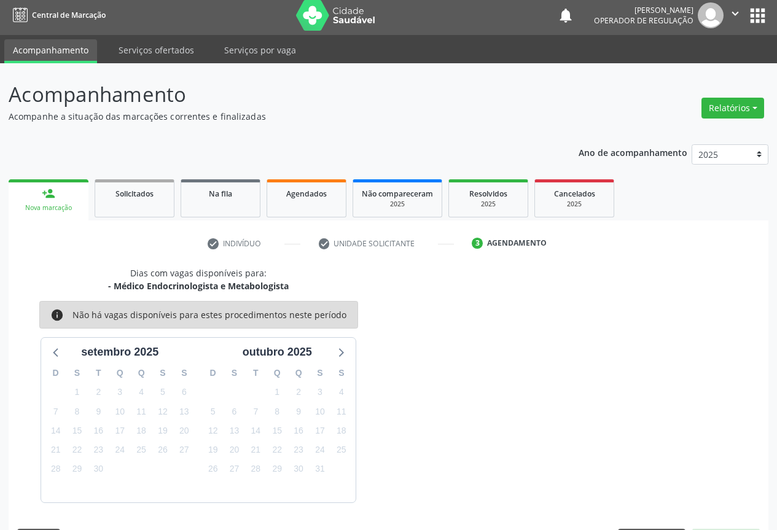
scroll to position [41, 0]
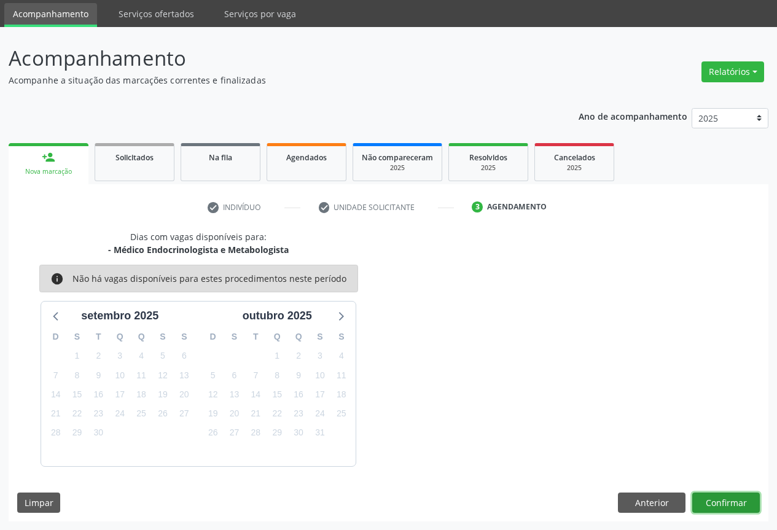
click at [721, 497] on button "Confirmar" at bounding box center [726, 503] width 68 height 21
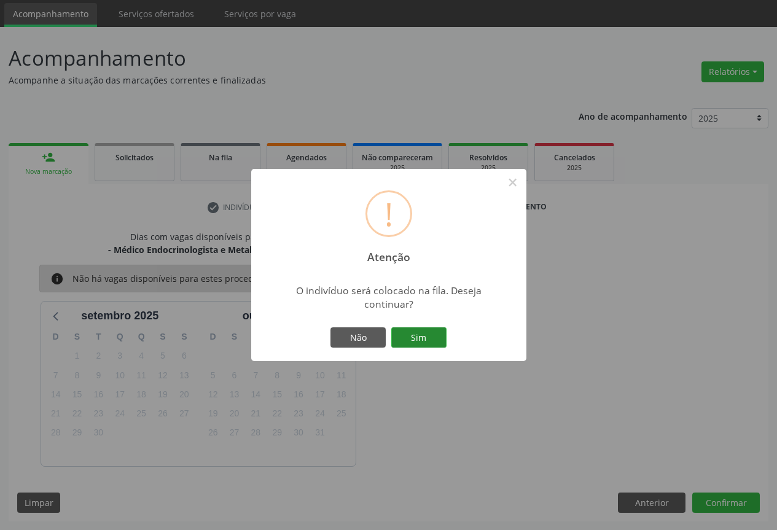
click at [415, 337] on button "Sim" at bounding box center [418, 337] width 55 height 21
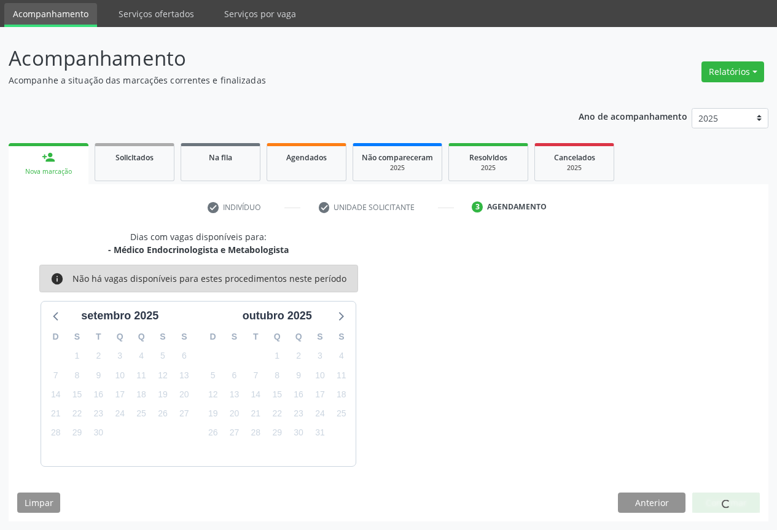
scroll to position [0, 0]
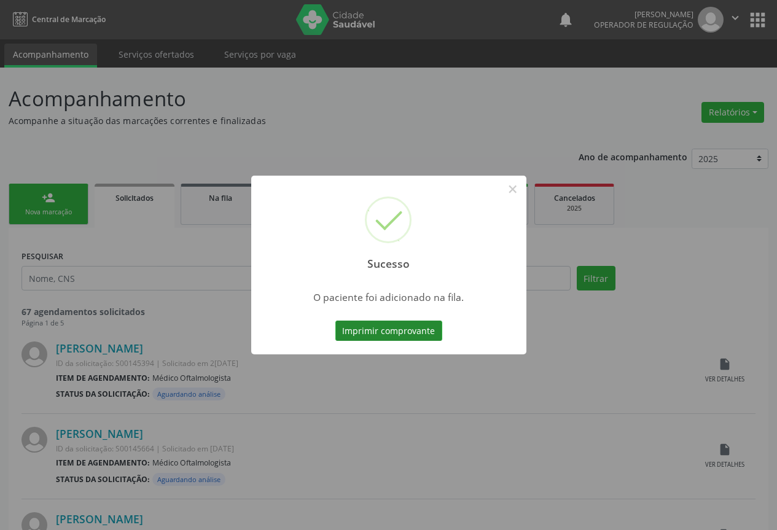
click at [396, 329] on button "Imprimir comprovante" at bounding box center [388, 331] width 107 height 21
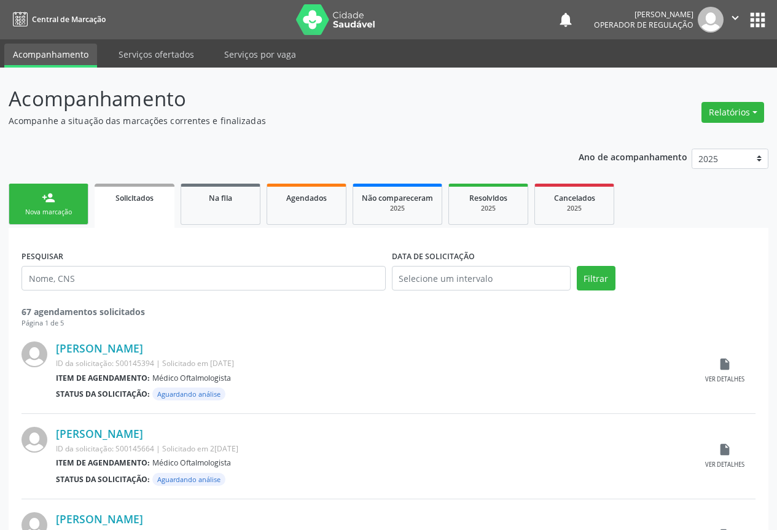
click at [53, 210] on div "Nova marcação" at bounding box center [48, 212] width 61 height 9
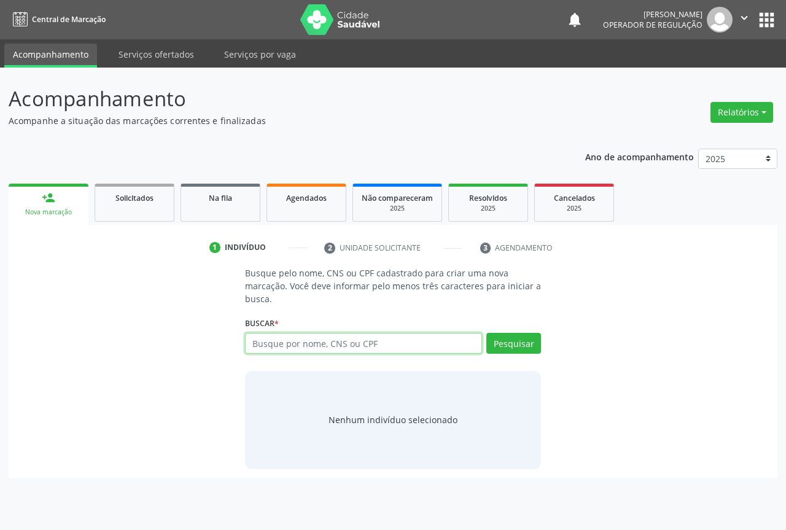
drag, startPoint x: 304, startPoint y: 341, endPoint x: 310, endPoint y: 329, distance: 14.0
click at [305, 340] on input "text" at bounding box center [363, 343] width 237 height 21
type input "700605997227668"
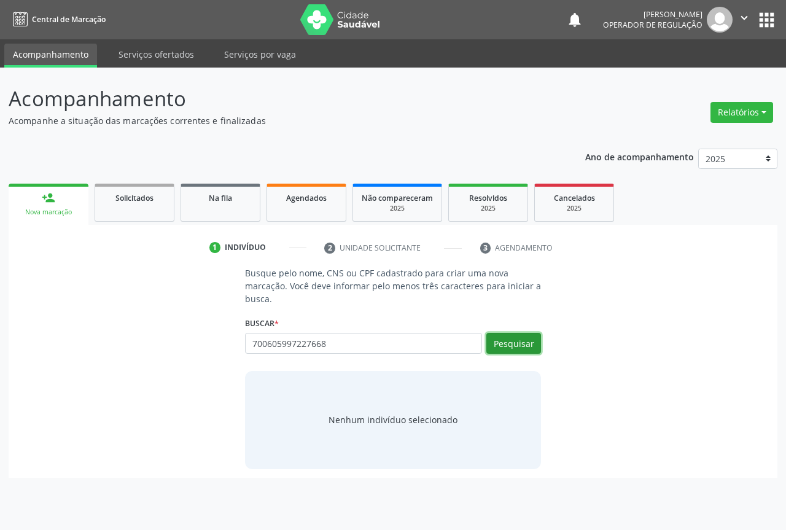
click at [514, 340] on button "Pesquisar" at bounding box center [513, 343] width 55 height 21
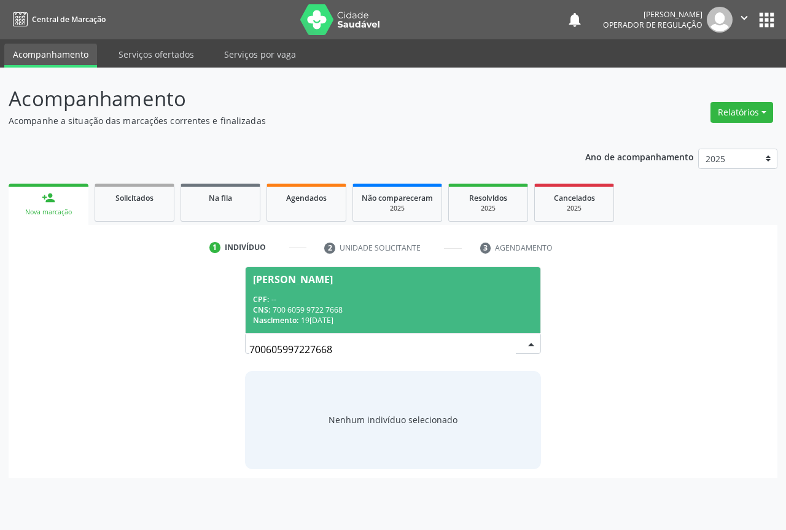
drag, startPoint x: 313, startPoint y: 298, endPoint x: 360, endPoint y: 305, distance: 47.8
click at [314, 298] on div "CPF: --" at bounding box center [393, 299] width 280 height 10
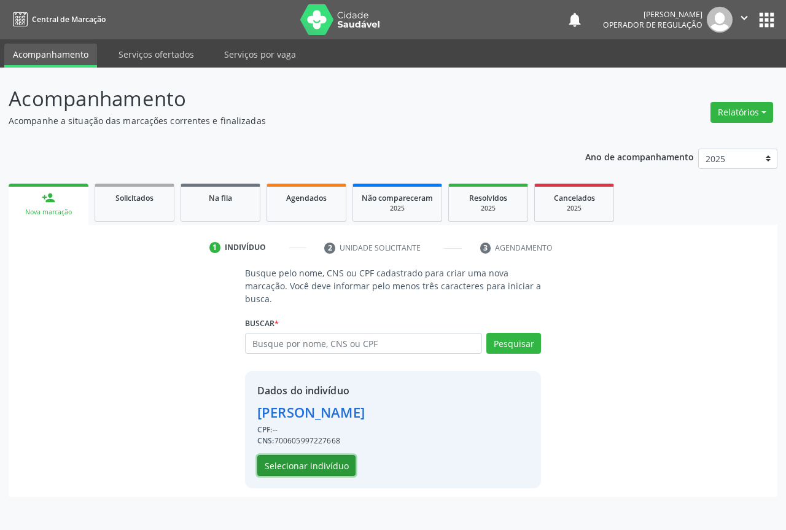
click at [306, 459] on button "Selecionar indivíduo" at bounding box center [306, 465] width 98 height 21
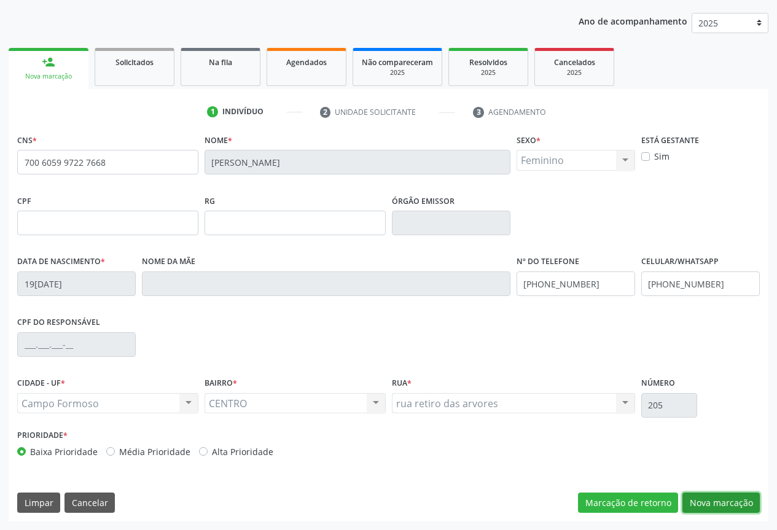
click at [720, 502] on button "Nova marcação" at bounding box center [720, 503] width 77 height 21
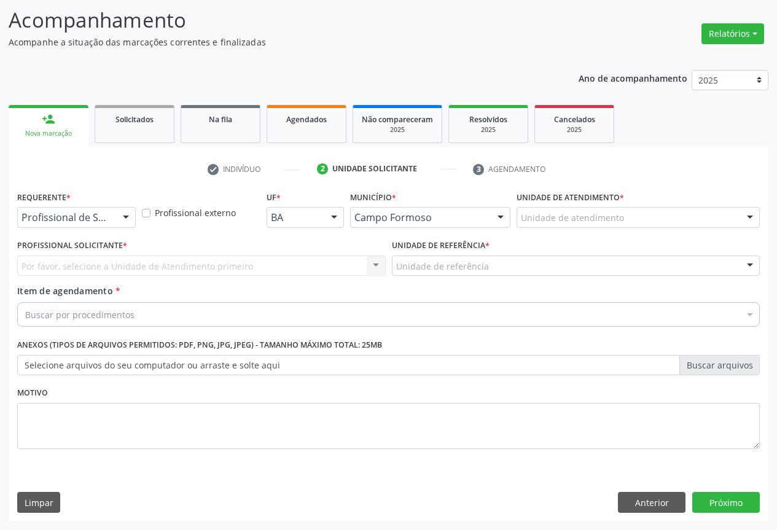
click at [128, 219] on div at bounding box center [126, 218] width 18 height 21
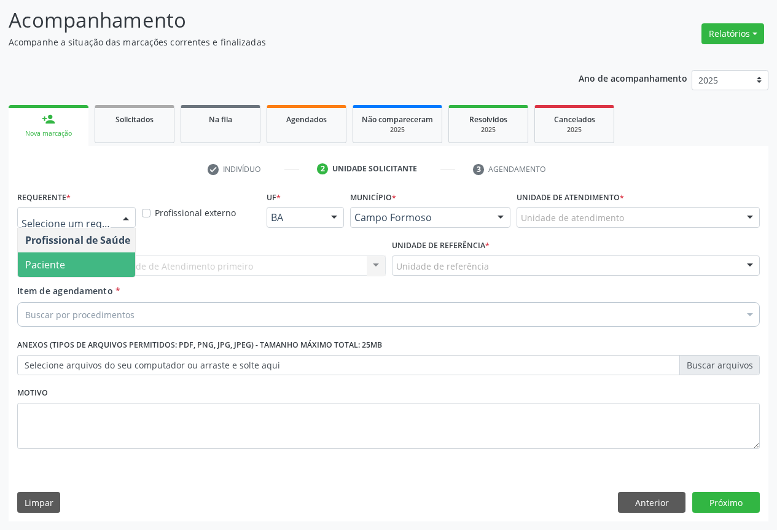
click at [63, 265] on span "Paciente" at bounding box center [45, 265] width 40 height 14
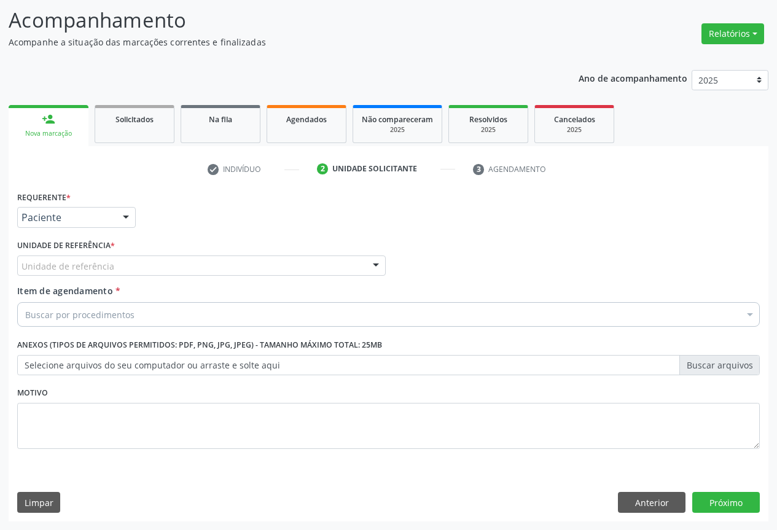
click at [325, 257] on div "Unidade de referência" at bounding box center [201, 265] width 368 height 21
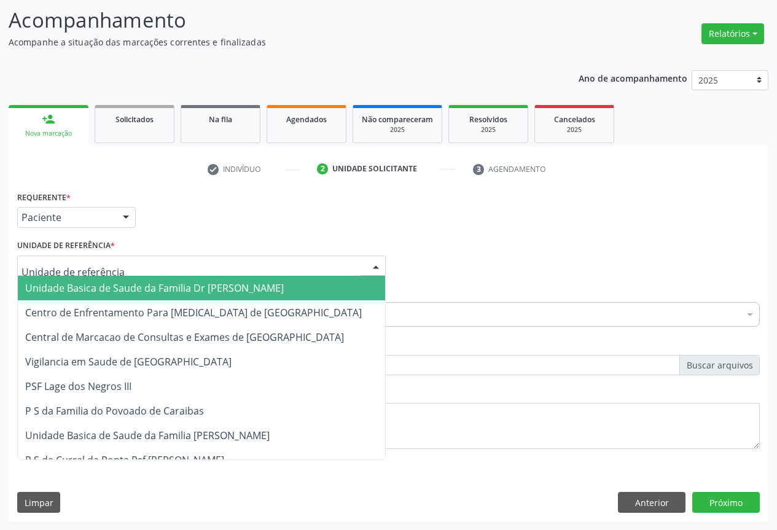
click at [209, 288] on span "Unidade Basica de Saude da Familia Dr [PERSON_NAME]" at bounding box center [154, 288] width 259 height 14
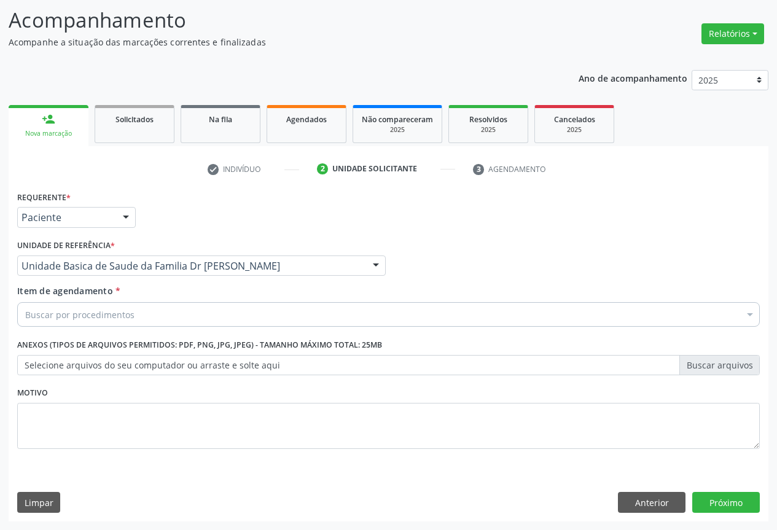
drag, startPoint x: 198, startPoint y: 319, endPoint x: 265, endPoint y: 309, distance: 67.7
click at [208, 319] on div "Buscar por procedimentos" at bounding box center [388, 314] width 742 height 25
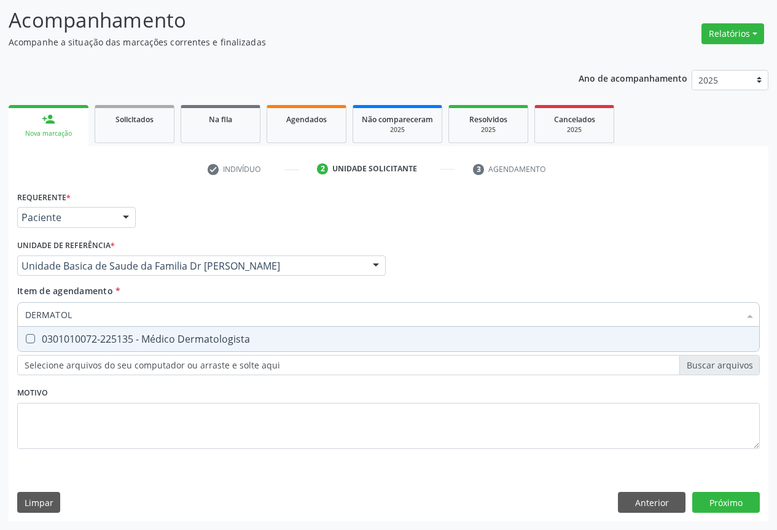
type input "DERMATOLO"
drag, startPoint x: 211, startPoint y: 340, endPoint x: 346, endPoint y: 385, distance: 142.3
click at [212, 340] on div "0301010072-225135 - Médico Dermatologista" at bounding box center [388, 339] width 727 height 10
checkbox Dermatologista "true"
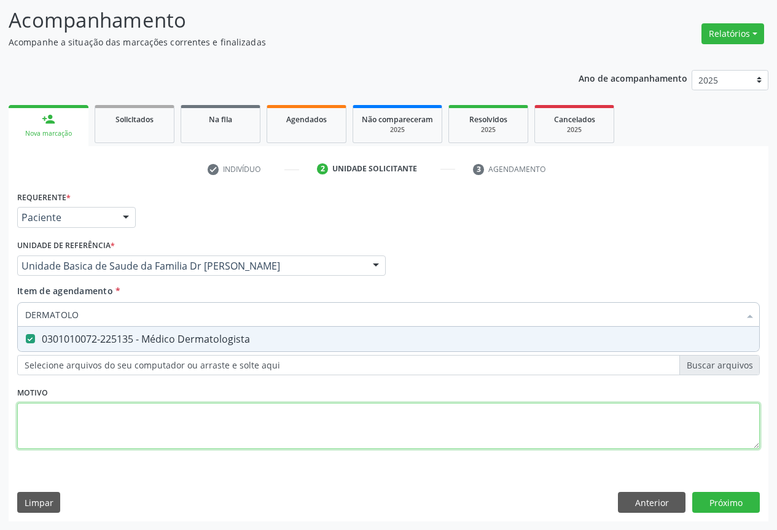
click at [349, 402] on div "Requerente * Paciente Profissional de Saúde Paciente Nenhum resultado encontrad…" at bounding box center [388, 327] width 742 height 278
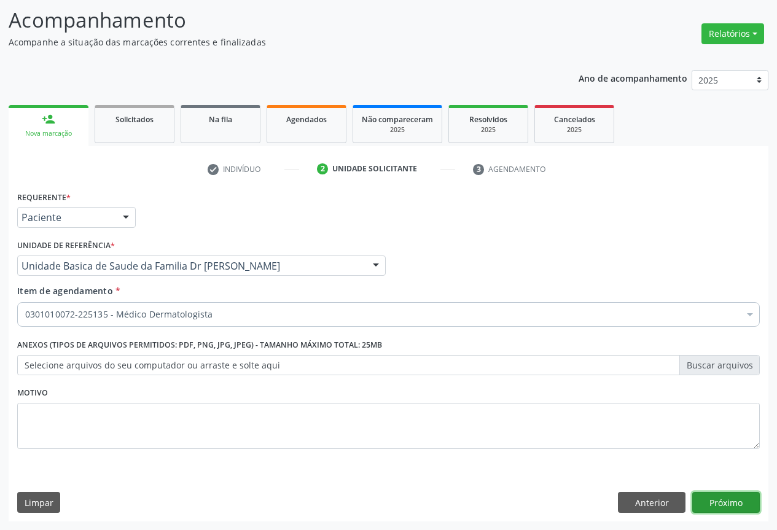
click at [722, 504] on button "Próximo" at bounding box center [726, 502] width 68 height 21
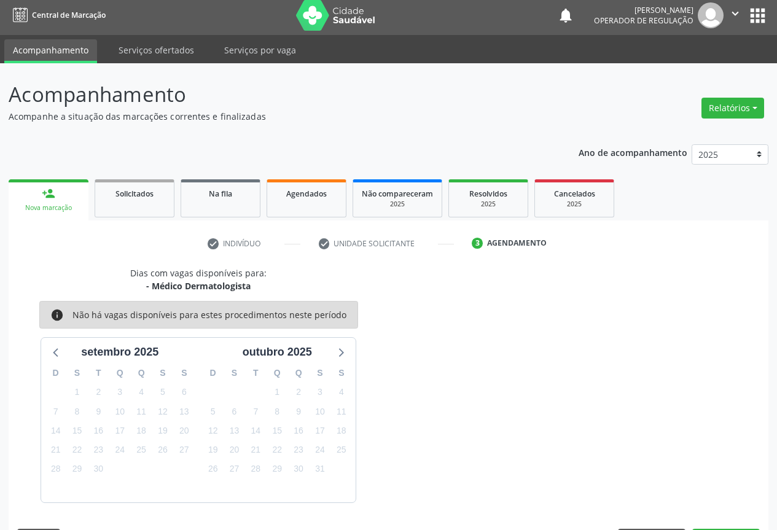
scroll to position [41, 0]
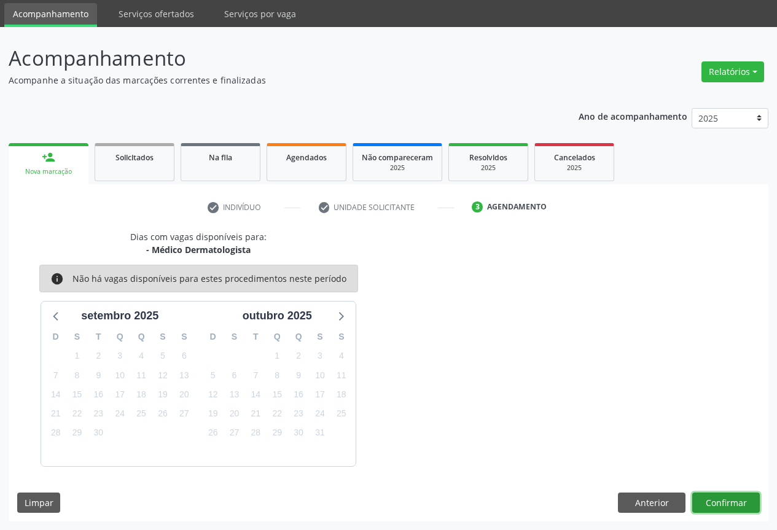
click at [731, 498] on button "Confirmar" at bounding box center [726, 503] width 68 height 21
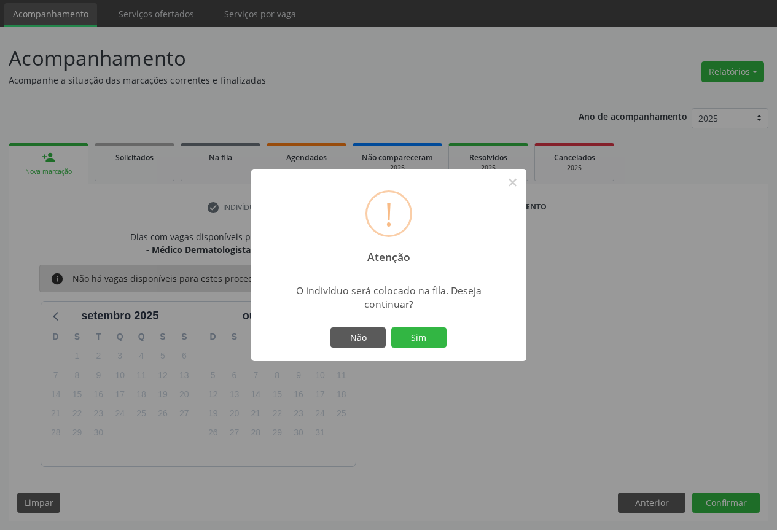
drag, startPoint x: 405, startPoint y: 337, endPoint x: 440, endPoint y: 319, distance: 39.8
click at [410, 337] on button "Sim" at bounding box center [418, 337] width 55 height 21
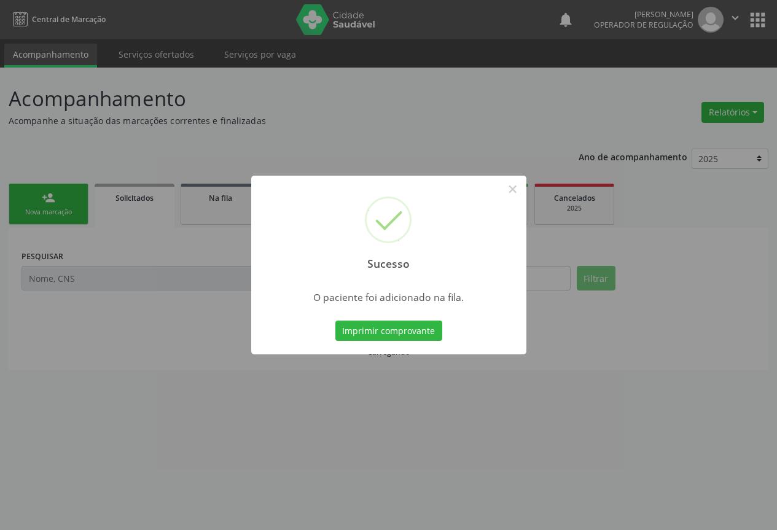
scroll to position [0, 0]
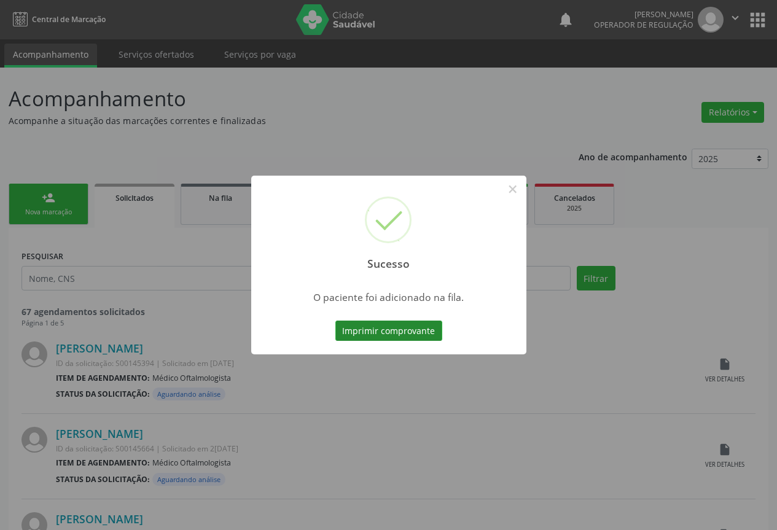
click at [367, 327] on button "Imprimir comprovante" at bounding box center [388, 331] width 107 height 21
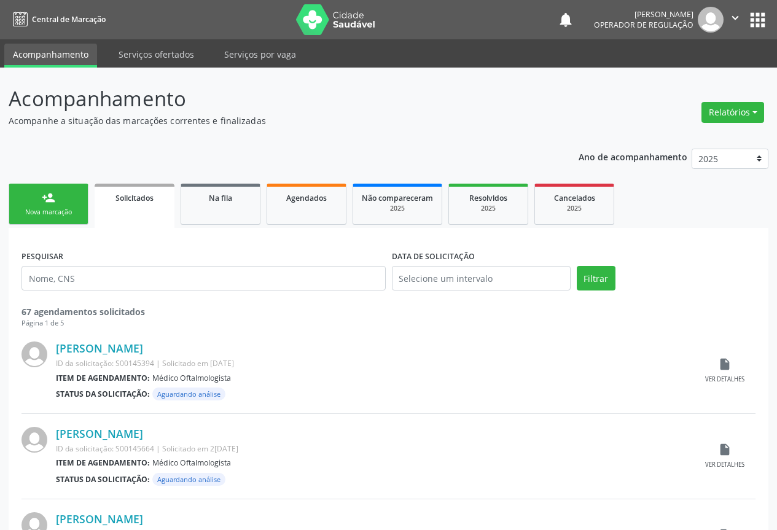
click at [64, 200] on link "person_add Nova marcação" at bounding box center [49, 204] width 80 height 41
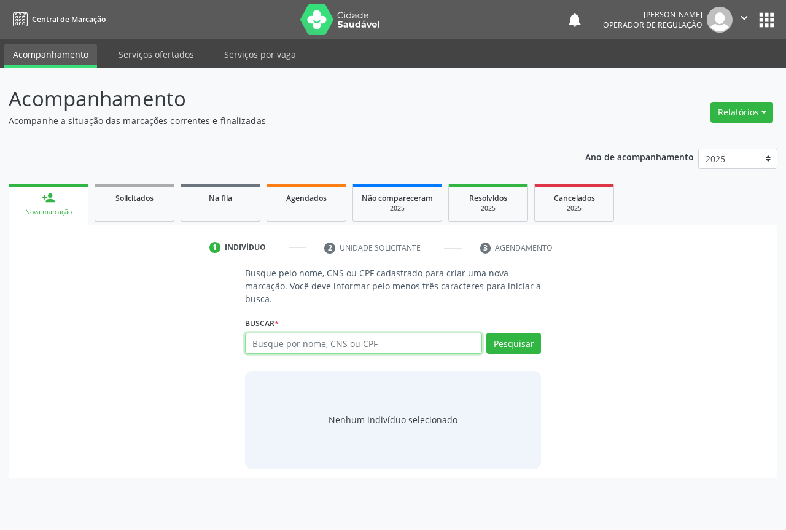
click at [275, 339] on input "text" at bounding box center [363, 343] width 237 height 21
type input "700400994233141"
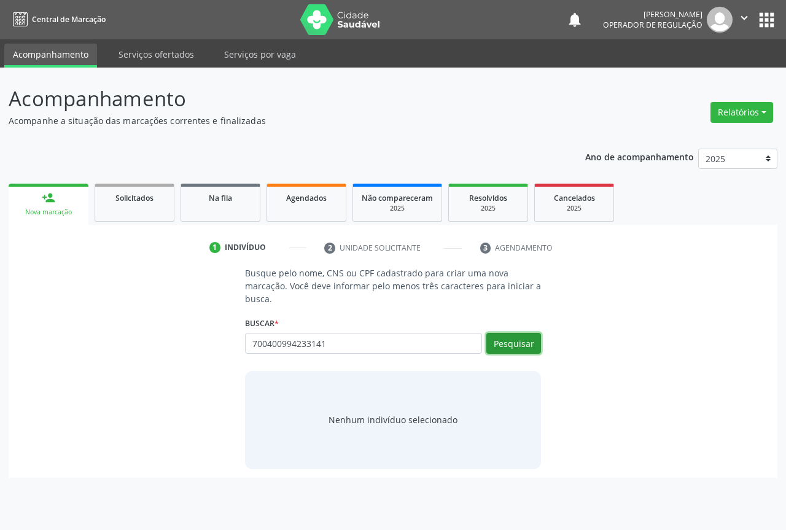
click at [512, 338] on button "Pesquisar" at bounding box center [513, 343] width 55 height 21
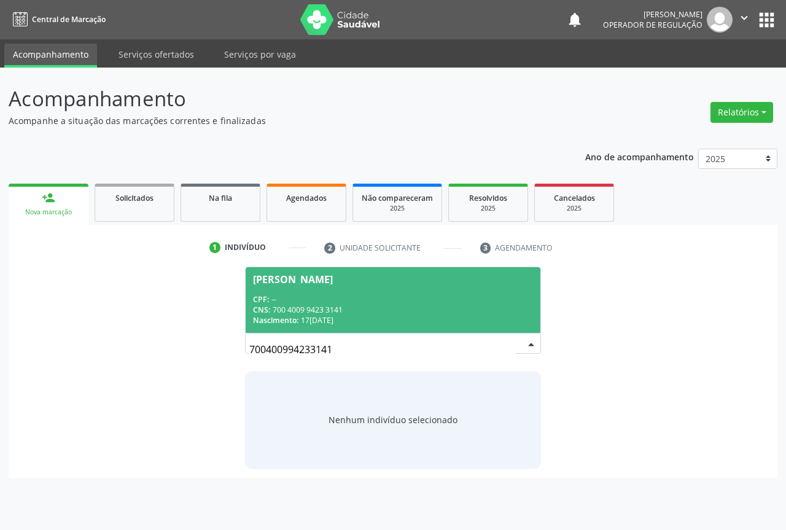
click at [322, 294] on div "CPF: --" at bounding box center [393, 299] width 280 height 10
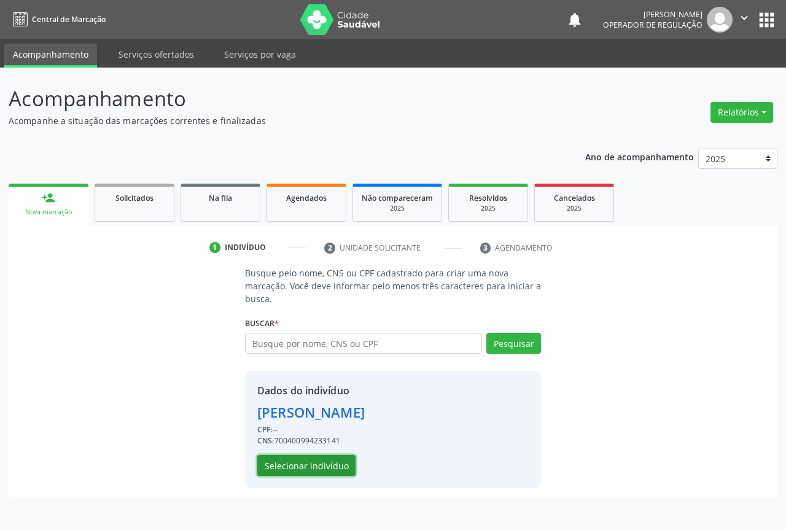
click at [311, 466] on button "Selecionar indivíduo" at bounding box center [306, 465] width 98 height 21
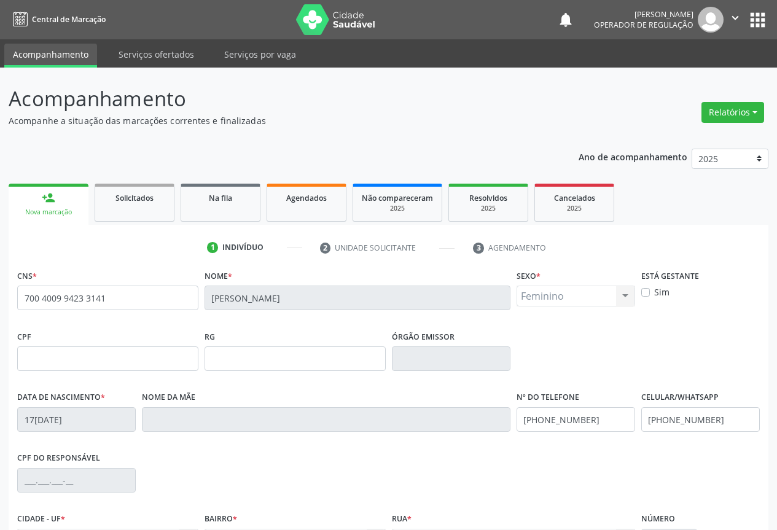
scroll to position [136, 0]
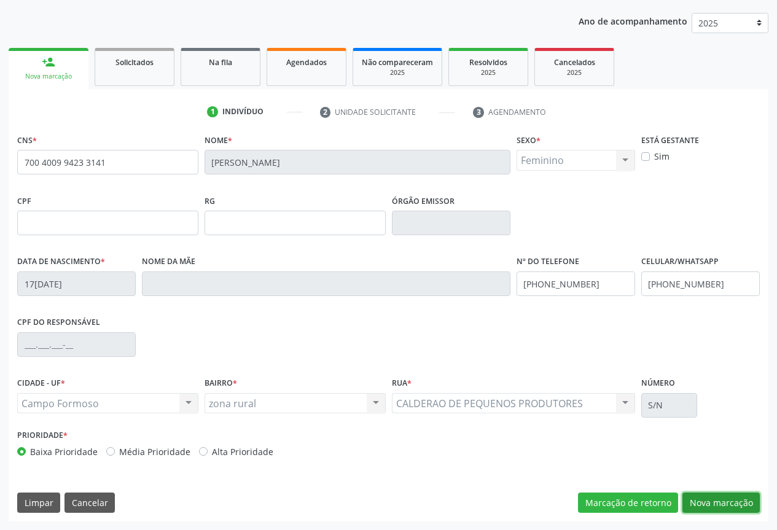
click at [725, 499] on button "Nova marcação" at bounding box center [720, 503] width 77 height 21
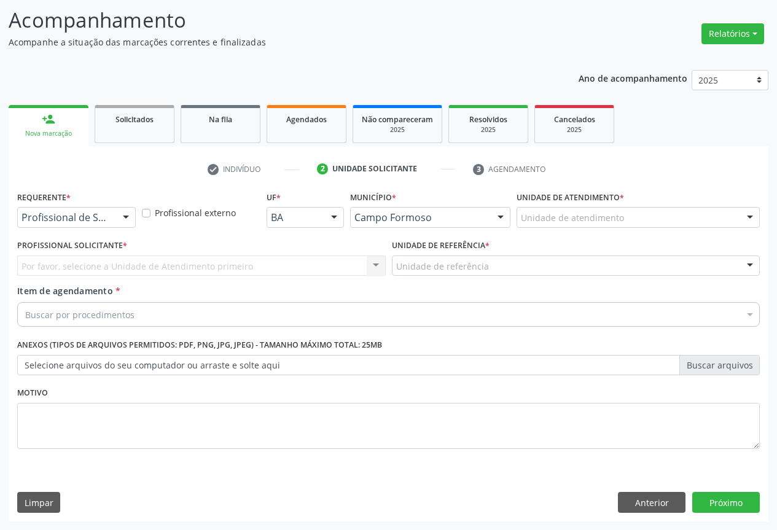
scroll to position [79, 0]
click at [120, 216] on div at bounding box center [126, 218] width 18 height 21
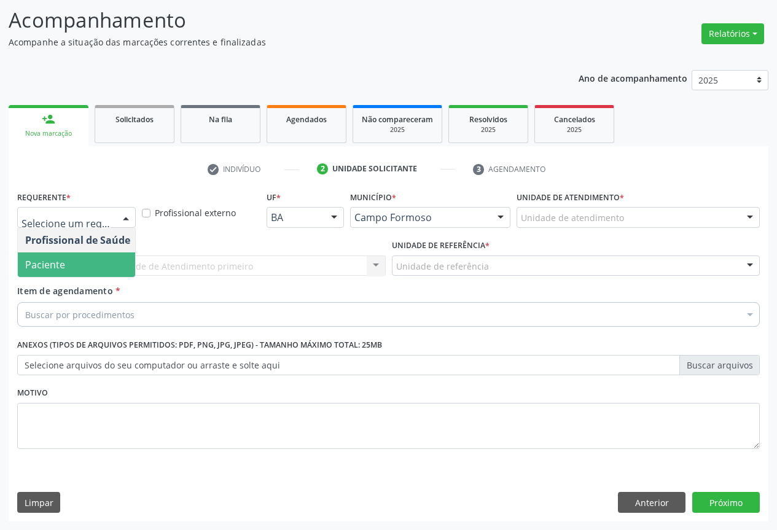
click at [58, 262] on span "Paciente" at bounding box center [45, 265] width 40 height 14
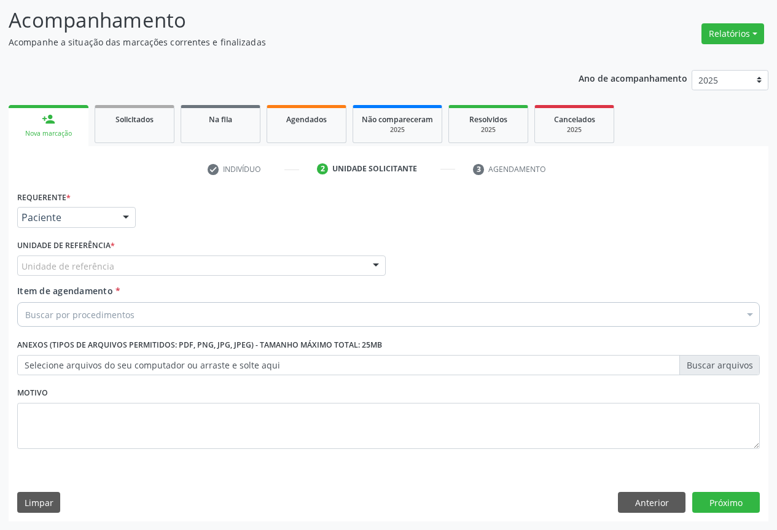
click at [351, 267] on div "Unidade de referência" at bounding box center [201, 265] width 368 height 21
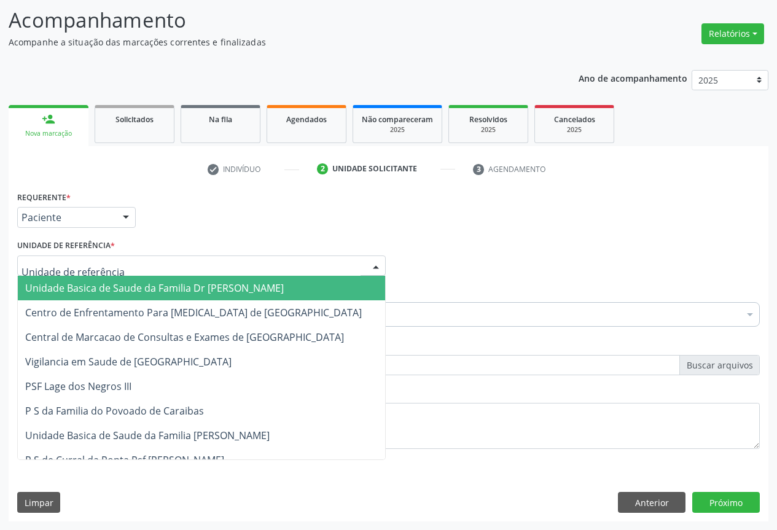
click at [122, 284] on span "Unidade Basica de Saude da Familia Dr [PERSON_NAME]" at bounding box center [154, 288] width 259 height 14
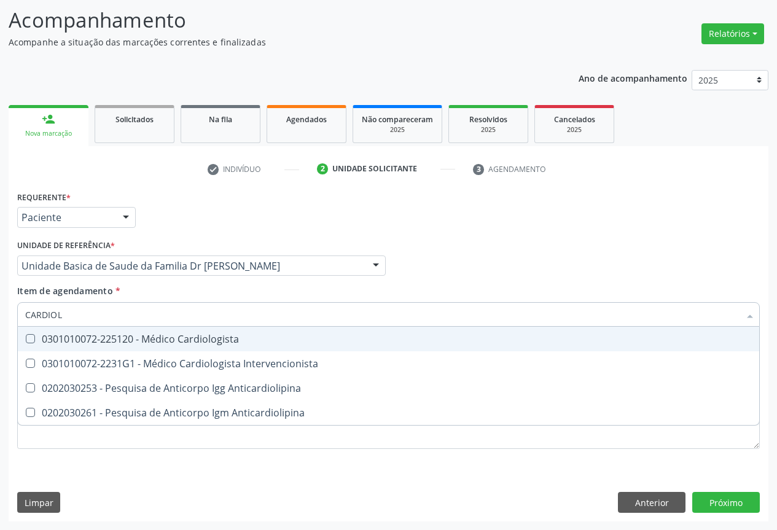
type input "CARDIOLO"
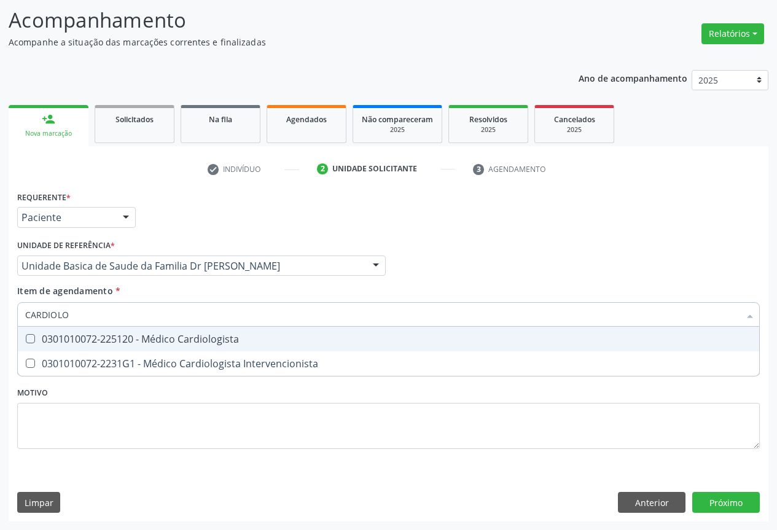
click at [152, 338] on div "0301010072-225120 - Médico Cardiologista" at bounding box center [388, 339] width 727 height 10
checkbox Cardiologista "true"
type input "CARDIOLO"
click at [146, 281] on div "Unidade de referência * Unidade Basica de Saude da Familia Dr Paulo Sudre Unida…" at bounding box center [201, 260] width 375 height 48
checkbox Intervencionista "true"
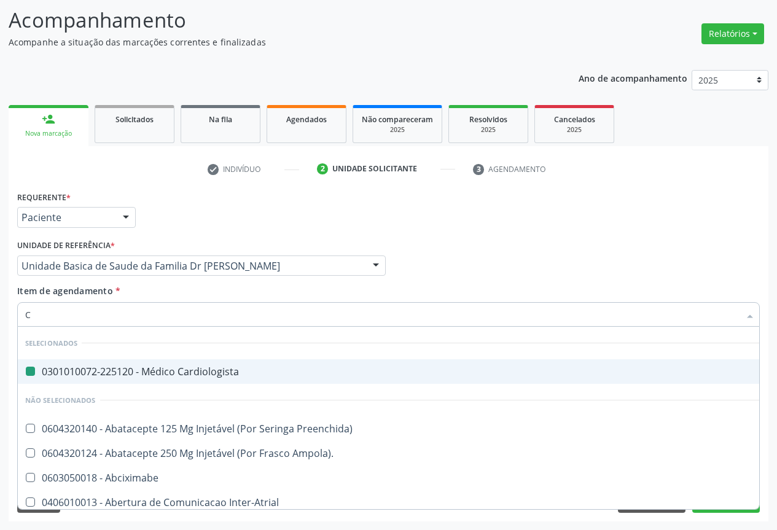
type input "CE"
checkbox Cardiologista "false"
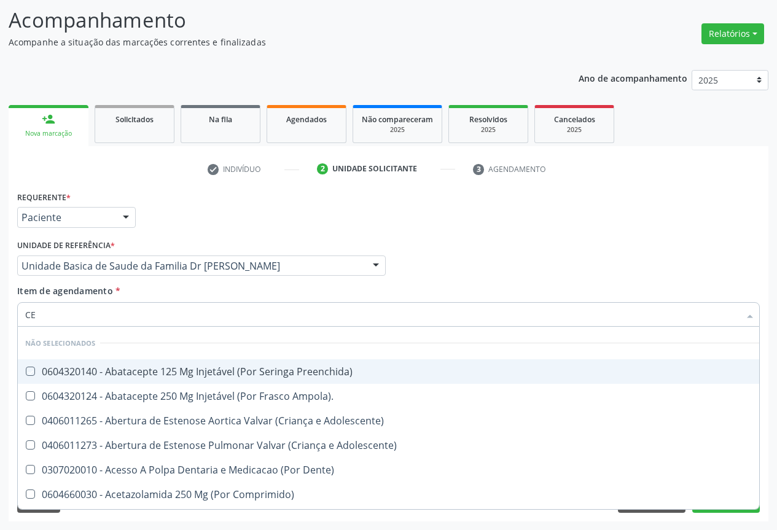
type input "C"
checkbox Preenchida\) "true"
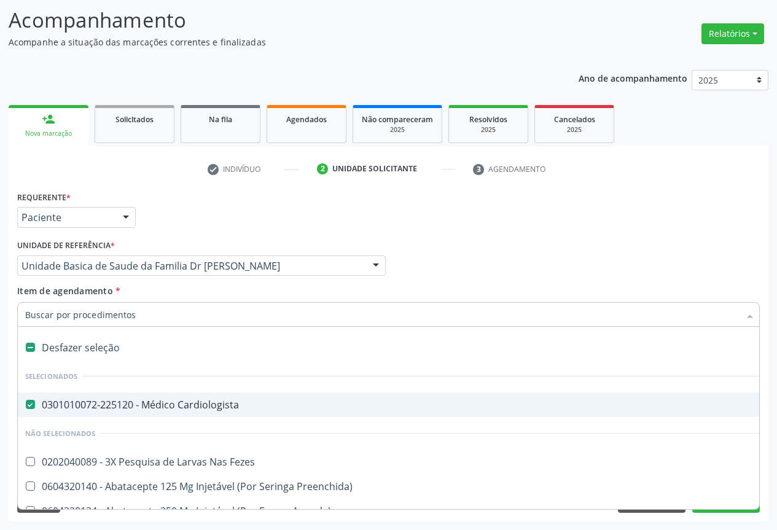
type input "E"
checkbox Cardiologista "false"
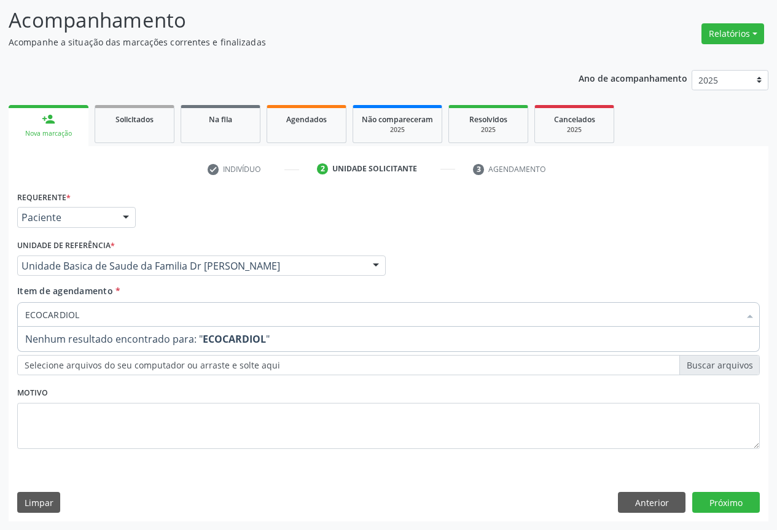
type input "ECOCARDIO"
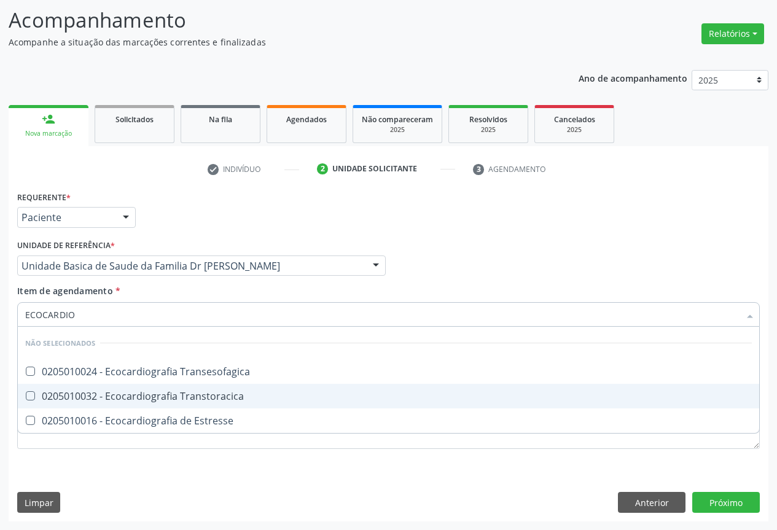
drag, startPoint x: 150, startPoint y: 394, endPoint x: 169, endPoint y: 382, distance: 21.8
click at [152, 393] on div "0205010032 - Ecocardiografia Transtoracica" at bounding box center [388, 396] width 727 height 10
checkbox Transtoracica "true"
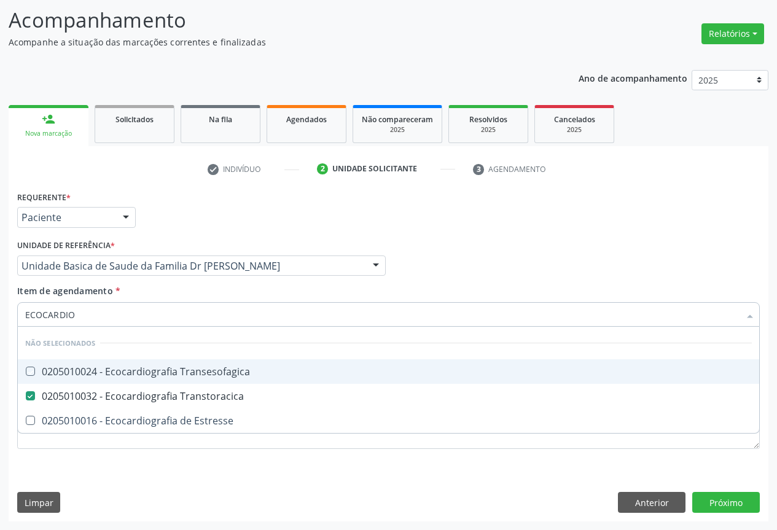
drag, startPoint x: 431, startPoint y: 286, endPoint x: 279, endPoint y: 353, distance: 165.8
click at [434, 287] on div "Item de agendamento * ECOCARDIO Desfazer seleção Não selecionados 0205010024 - …" at bounding box center [388, 303] width 742 height 39
checkbox Transesofagica "true"
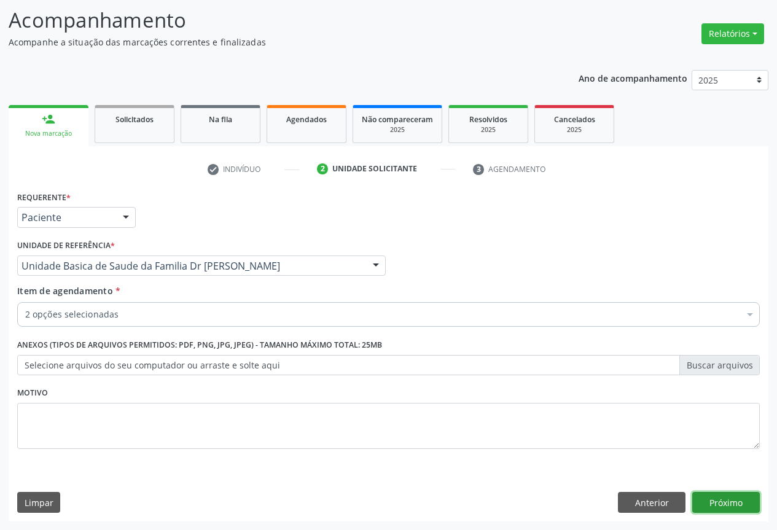
click at [749, 497] on button "Próximo" at bounding box center [726, 502] width 68 height 21
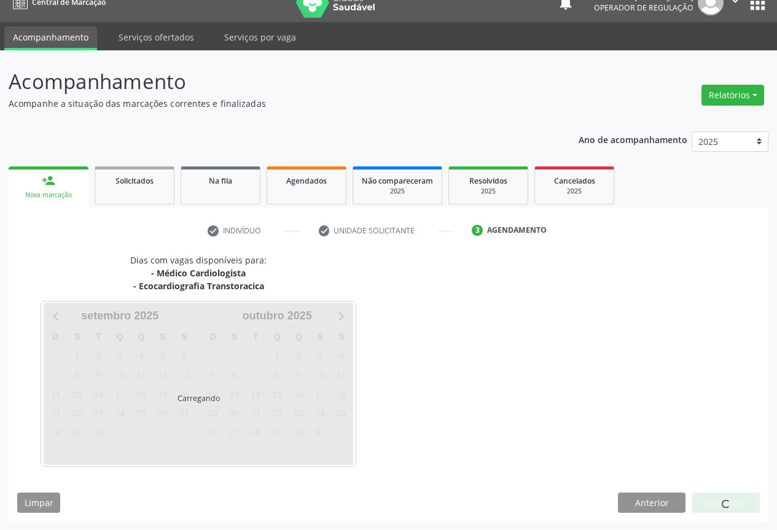
scroll to position [53, 0]
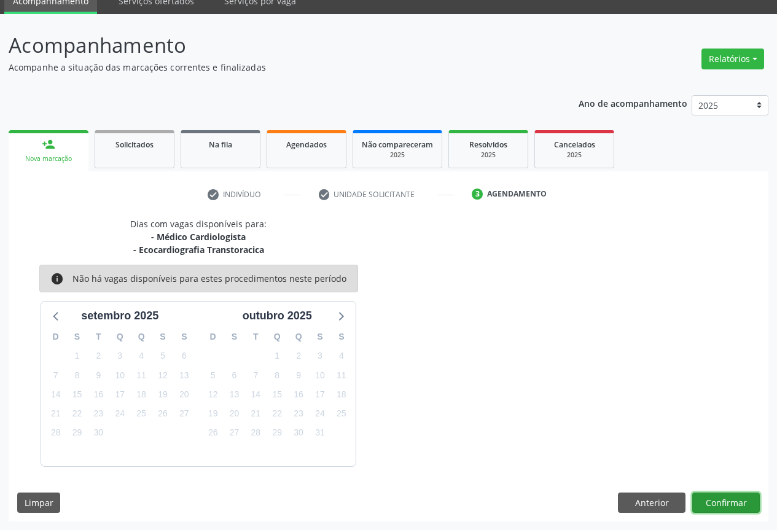
click at [722, 496] on button "Confirmar" at bounding box center [726, 503] width 68 height 21
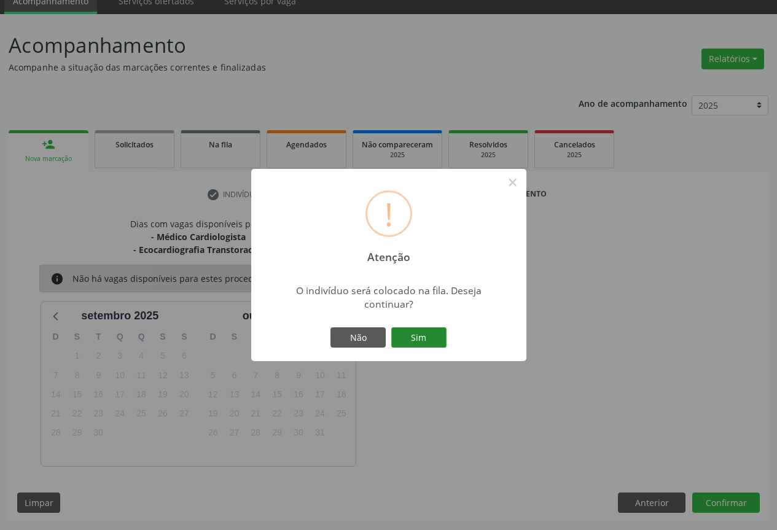
click at [427, 334] on button "Sim" at bounding box center [418, 337] width 55 height 21
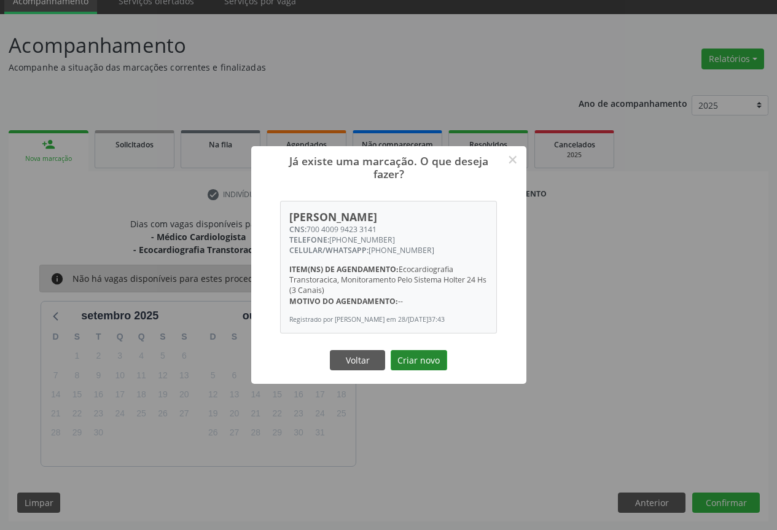
click at [417, 356] on button "Criar novo" at bounding box center [419, 360] width 56 height 21
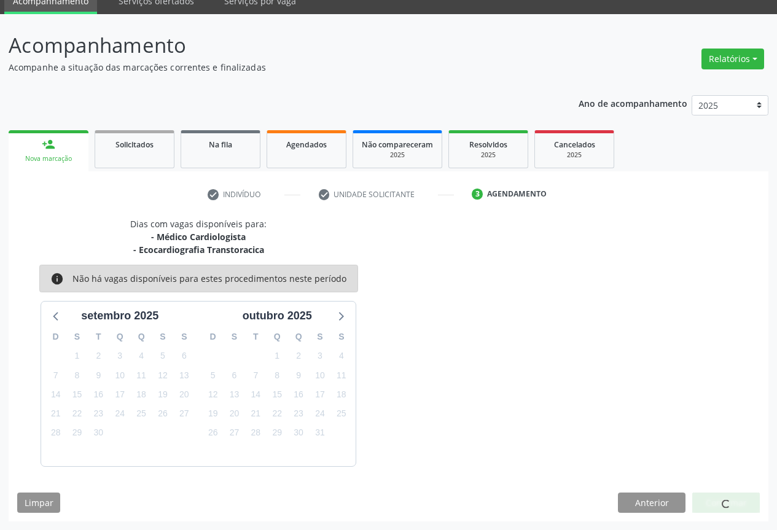
scroll to position [0, 0]
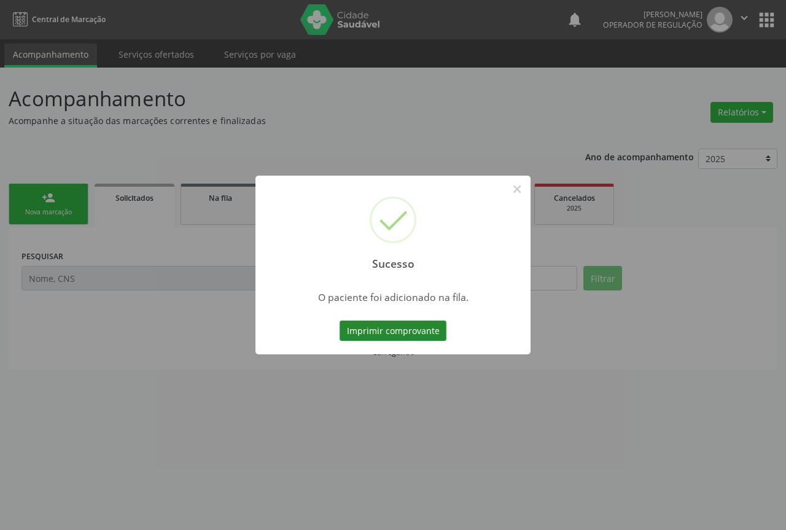
click at [419, 333] on button "Imprimir comprovante" at bounding box center [393, 331] width 107 height 21
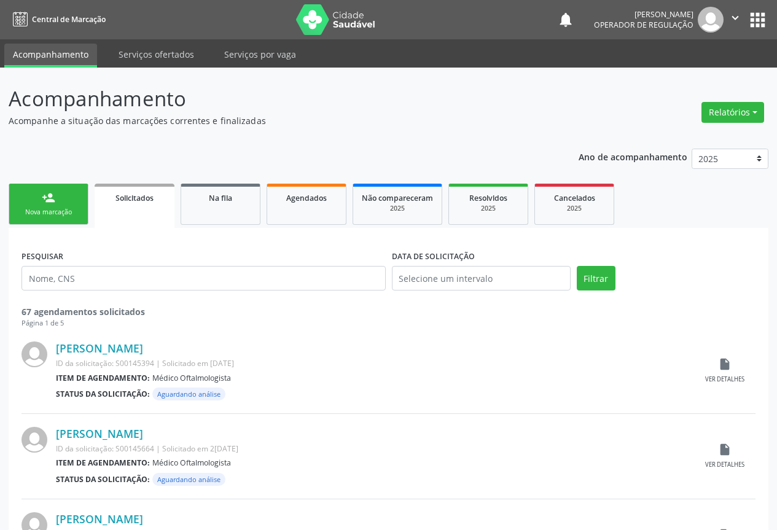
click at [36, 210] on div "Nova marcação" at bounding box center [48, 212] width 61 height 9
click at [35, 211] on div "Nova marcação" at bounding box center [48, 212] width 61 height 9
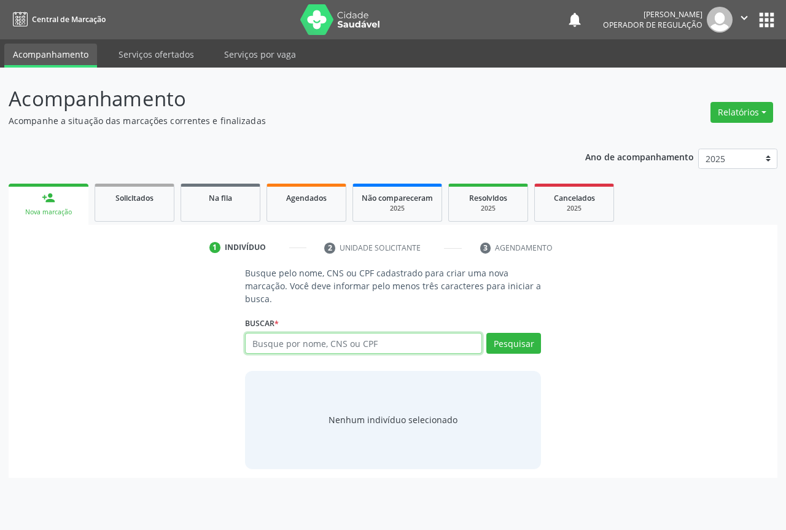
click at [276, 340] on input "text" at bounding box center [363, 343] width 237 height 21
click at [221, 206] on link "Na fila" at bounding box center [221, 203] width 80 height 38
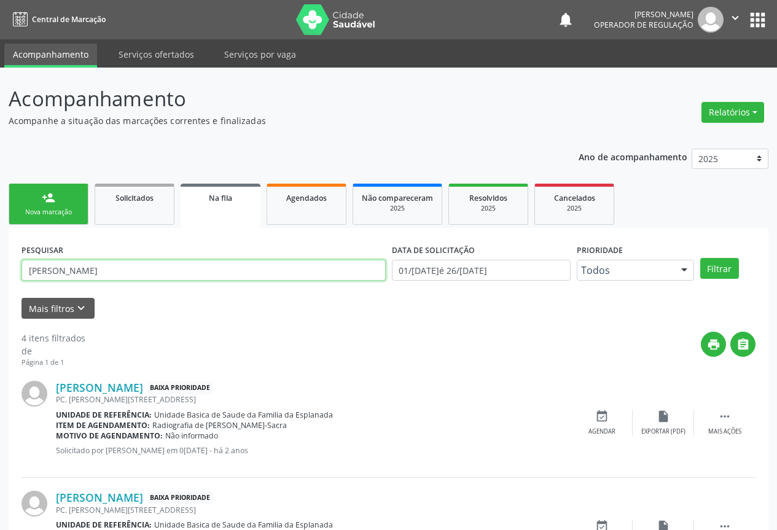
click at [102, 271] on input "[PERSON_NAME]" at bounding box center [203, 270] width 364 height 21
type input "L"
type input "703003846561273"
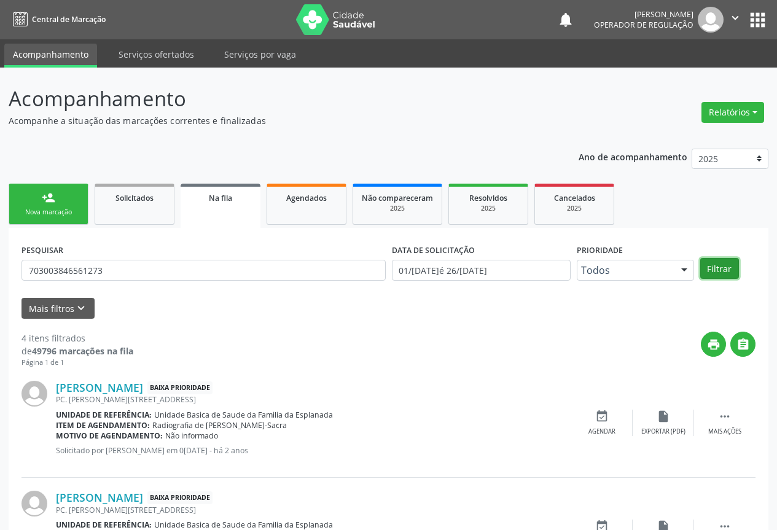
click at [712, 263] on button "Filtrar" at bounding box center [719, 268] width 39 height 21
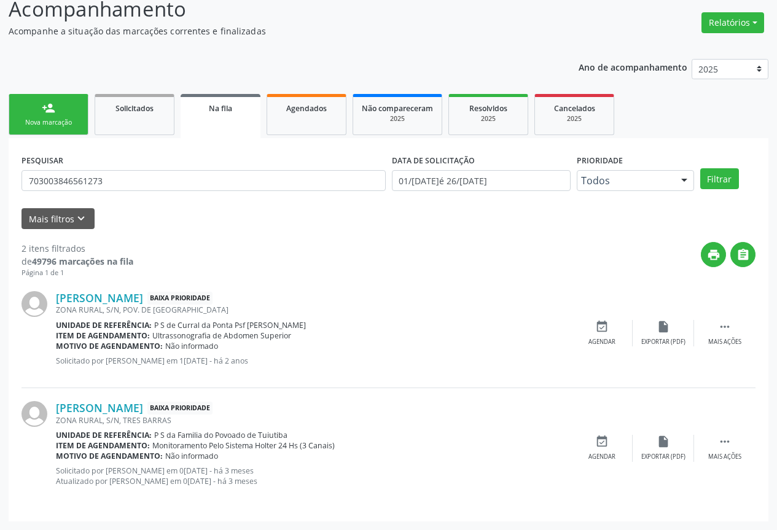
click at [179, 58] on div "Ano de acompanhamento 2025 2024 2023 person_add Nova marcação Solicitados Na fi…" at bounding box center [389, 285] width 760 height 471
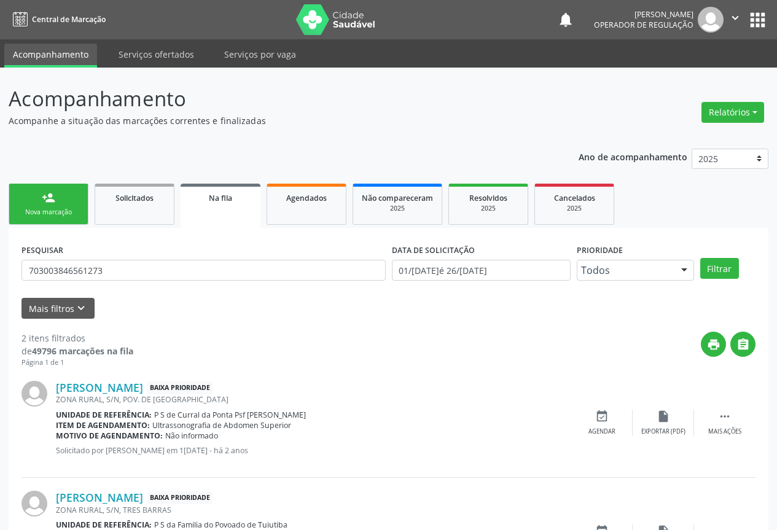
click at [138, 140] on div "Ano de acompanhamento 2025 2024 2023 person_add Nova marcação Solicitados Na fi…" at bounding box center [389, 375] width 760 height 471
click at [294, 201] on span "Agendados" at bounding box center [306, 198] width 41 height 10
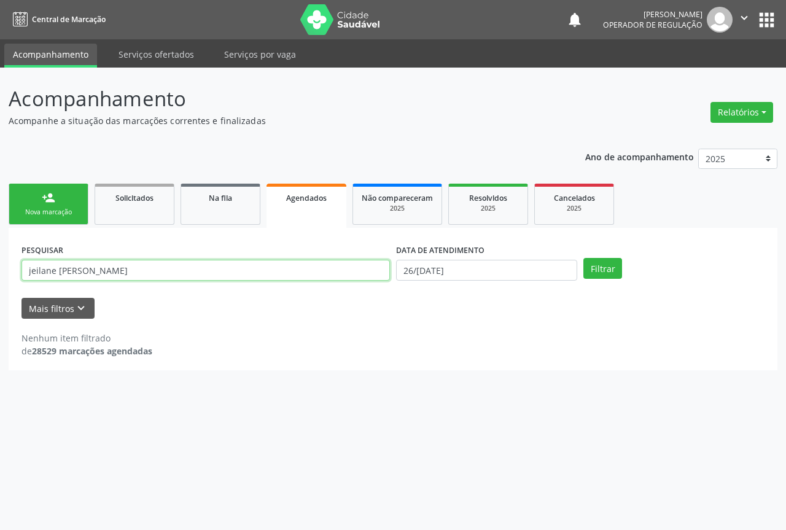
click at [131, 269] on input "jeilane maria da silva" at bounding box center [205, 270] width 368 height 21
type input "j"
type input "702908580776476"
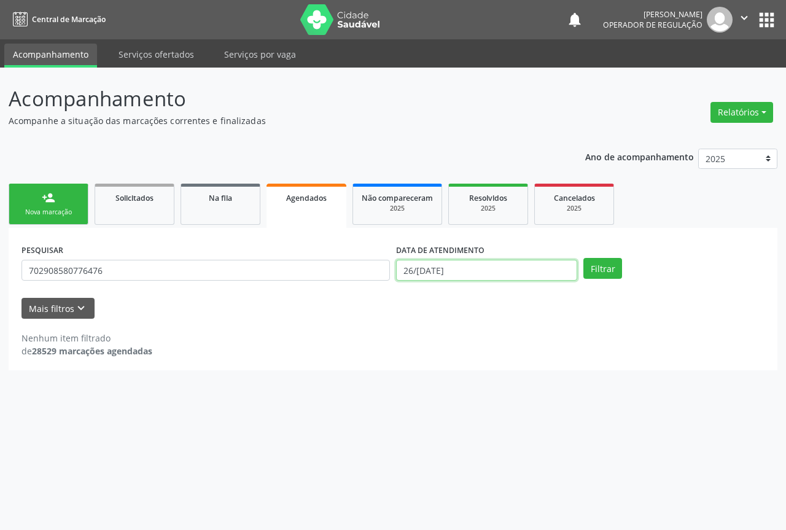
click at [554, 267] on input "26/09/2025" at bounding box center [486, 270] width 181 height 21
click at [596, 260] on button "Filtrar" at bounding box center [602, 268] width 39 height 21
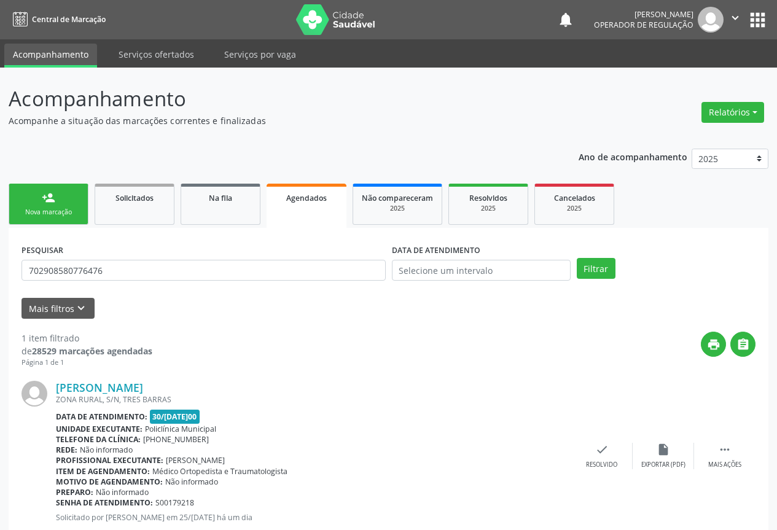
scroll to position [36, 0]
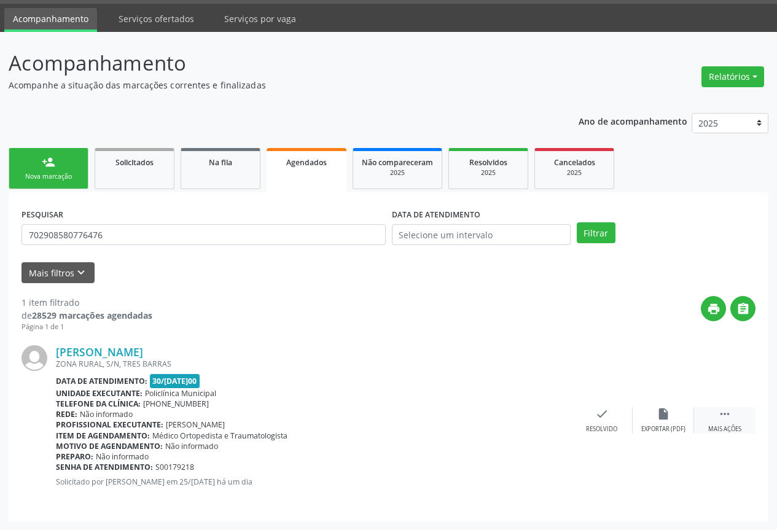
click at [712, 426] on div "Mais ações" at bounding box center [724, 429] width 33 height 9
click at [481, 419] on icon "print" at bounding box center [479, 414] width 14 height 14
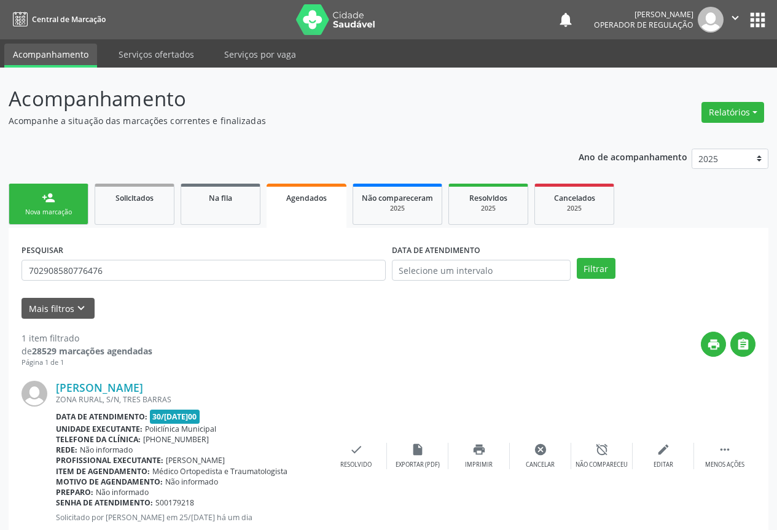
drag, startPoint x: 733, startPoint y: 10, endPoint x: 746, endPoint y: 20, distance: 15.8
click at [733, 10] on button "" at bounding box center [734, 20] width 23 height 26
click at [691, 68] on link "Sair" at bounding box center [703, 74] width 85 height 17
